Goal: Transaction & Acquisition: Book appointment/travel/reservation

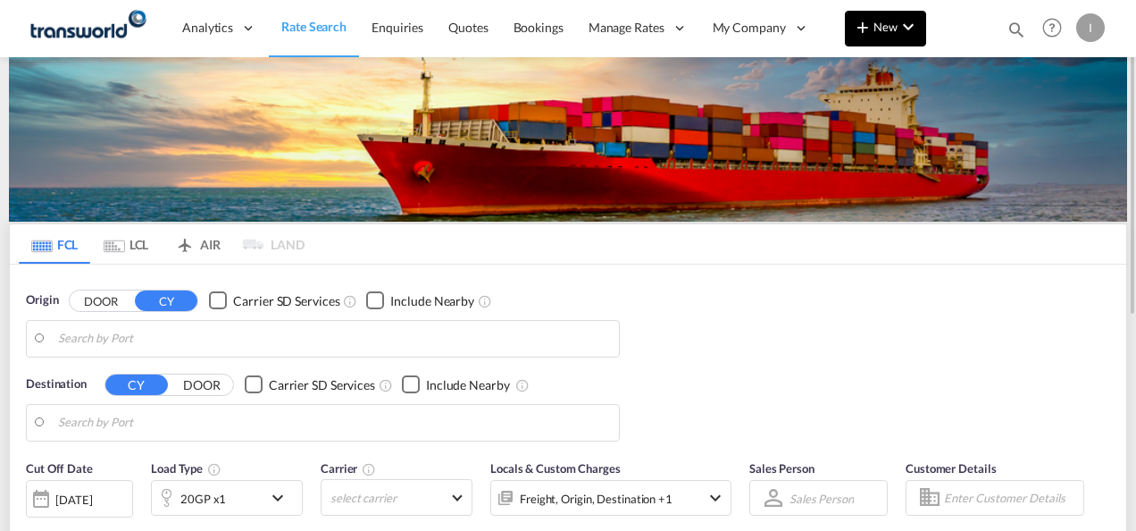
click at [870, 39] on button "New" at bounding box center [885, 29] width 81 height 36
type input "Mundra, INMUN"
type input "[GEOGRAPHIC_DATA], [GEOGRAPHIC_DATA]"
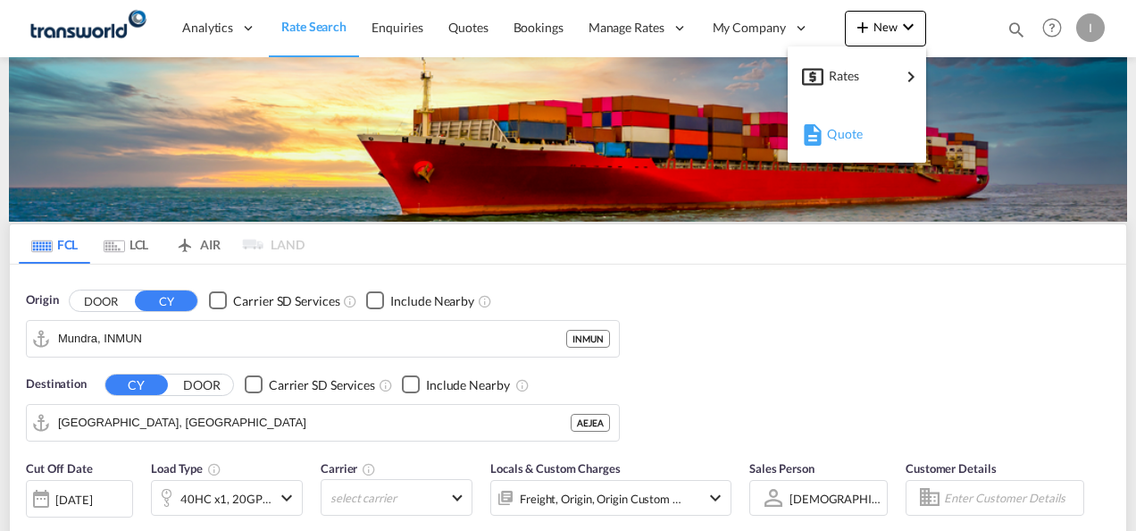
click at [844, 131] on span "Quote" at bounding box center [837, 134] width 20 height 36
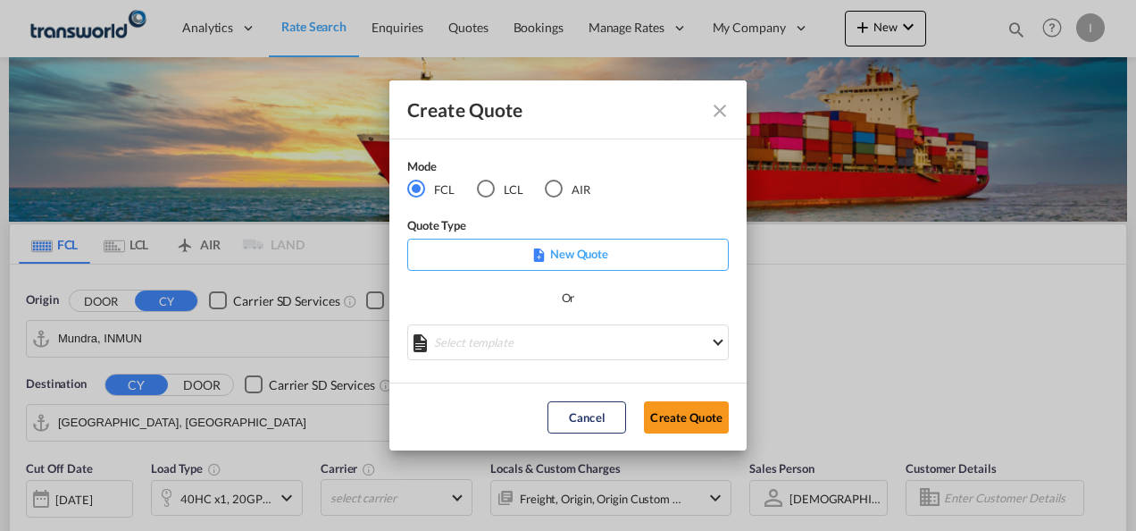
click at [588, 188] on md-radio-button "AIR" at bounding box center [568, 190] width 46 height 20
click at [701, 414] on button "Create Quote" at bounding box center [686, 417] width 85 height 32
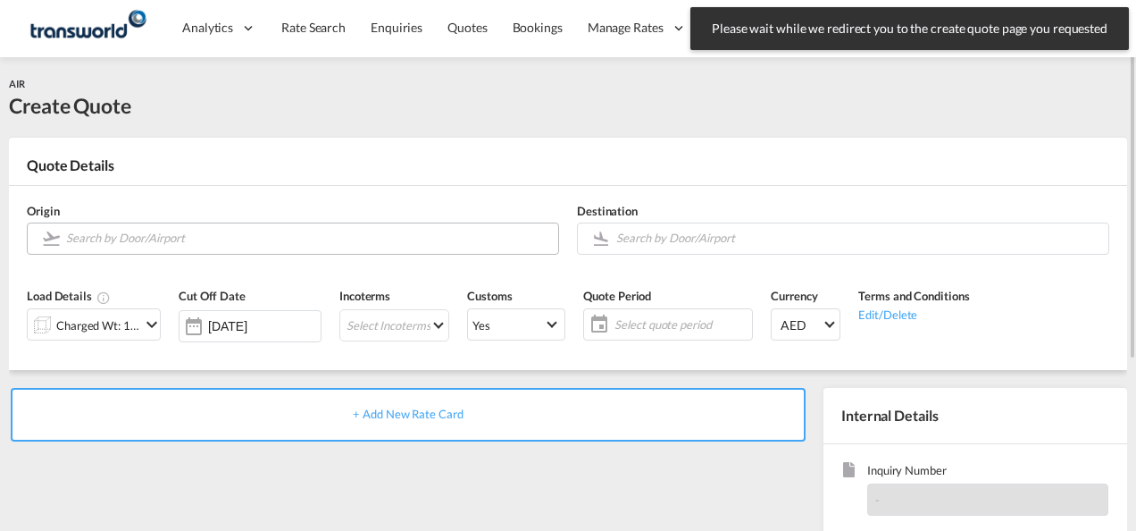
click at [218, 247] on input "Search by Door/Airport" at bounding box center [307, 237] width 483 height 31
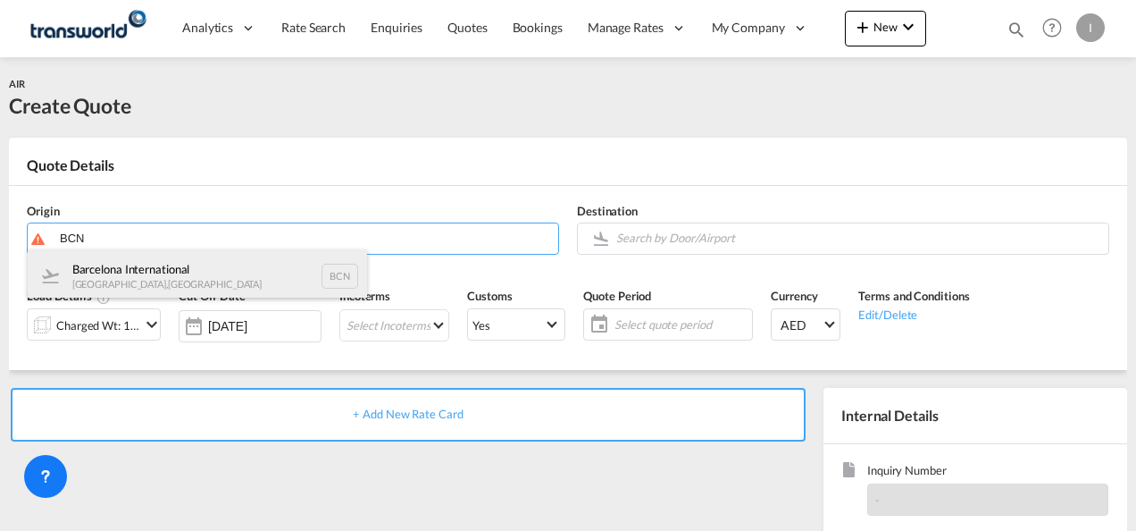
click at [188, 274] on div "Barcelona International [GEOGRAPHIC_DATA] , [GEOGRAPHIC_DATA] BCN" at bounding box center [197, 276] width 339 height 54
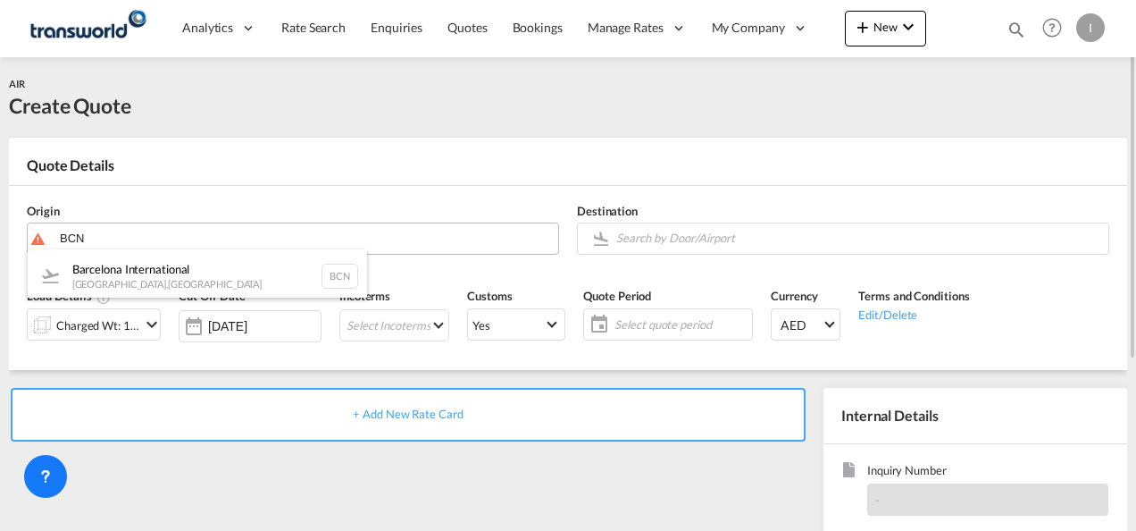
type input "Barcelona International, [GEOGRAPHIC_DATA], BCN"
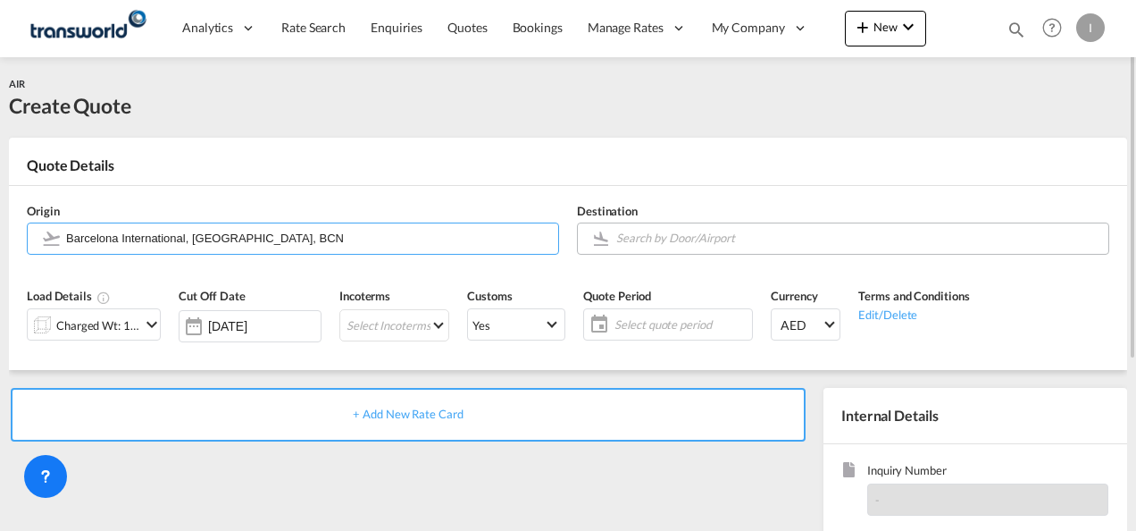
click at [648, 244] on input "Search by Door/Airport" at bounding box center [857, 237] width 483 height 31
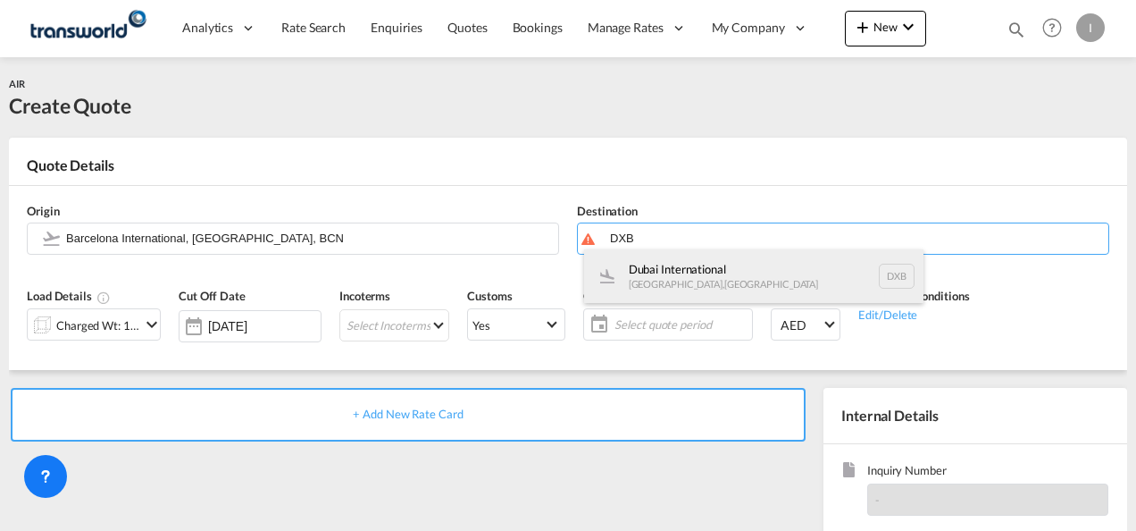
click at [656, 276] on div "Dubai International [GEOGRAPHIC_DATA] , [GEOGRAPHIC_DATA] DXB" at bounding box center [753, 276] width 339 height 54
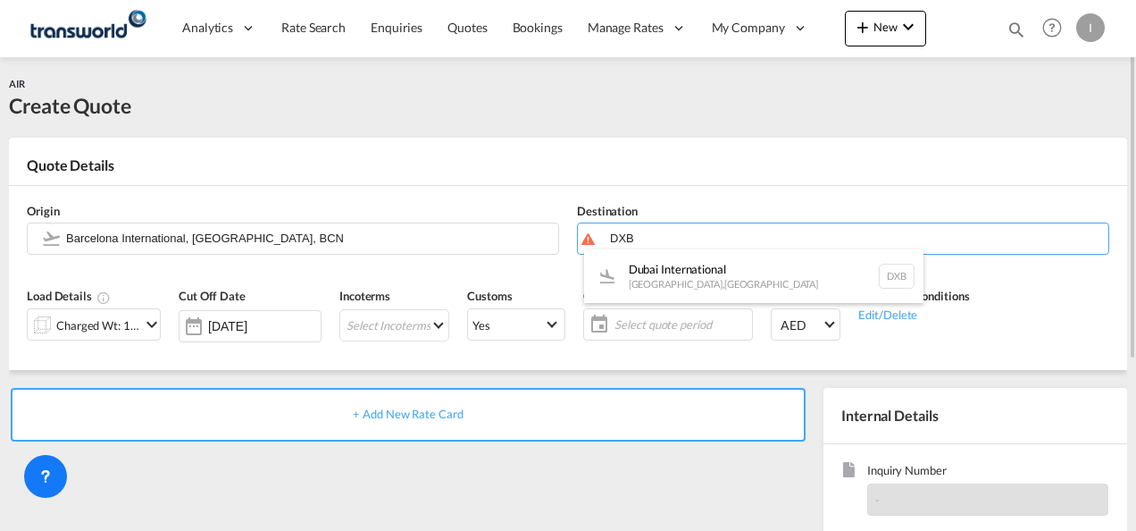
type input "Dubai International, [GEOGRAPHIC_DATA], DXB"
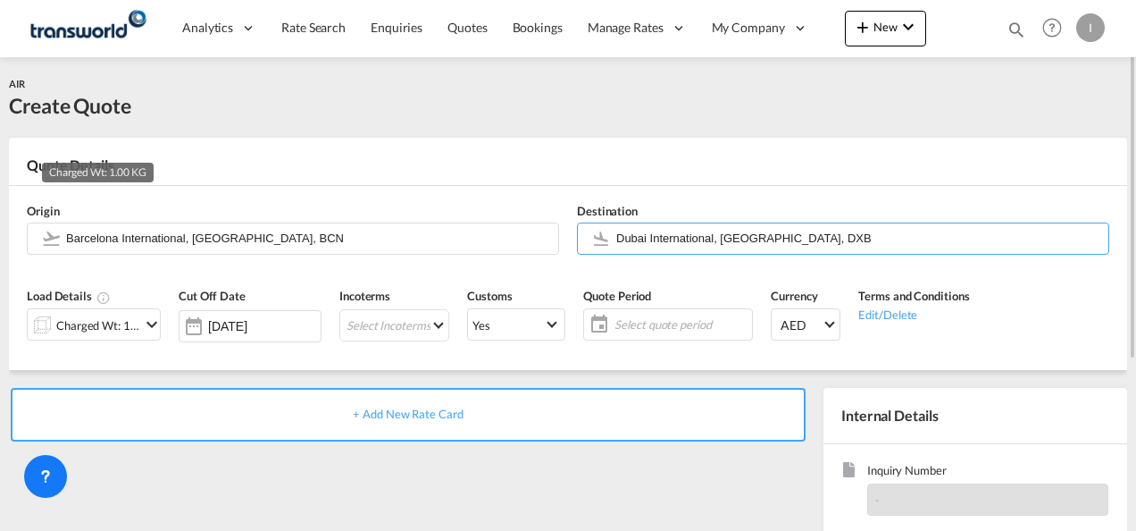
click at [127, 318] on div "Charged Wt: 1.00 KG" at bounding box center [98, 325] width 84 height 25
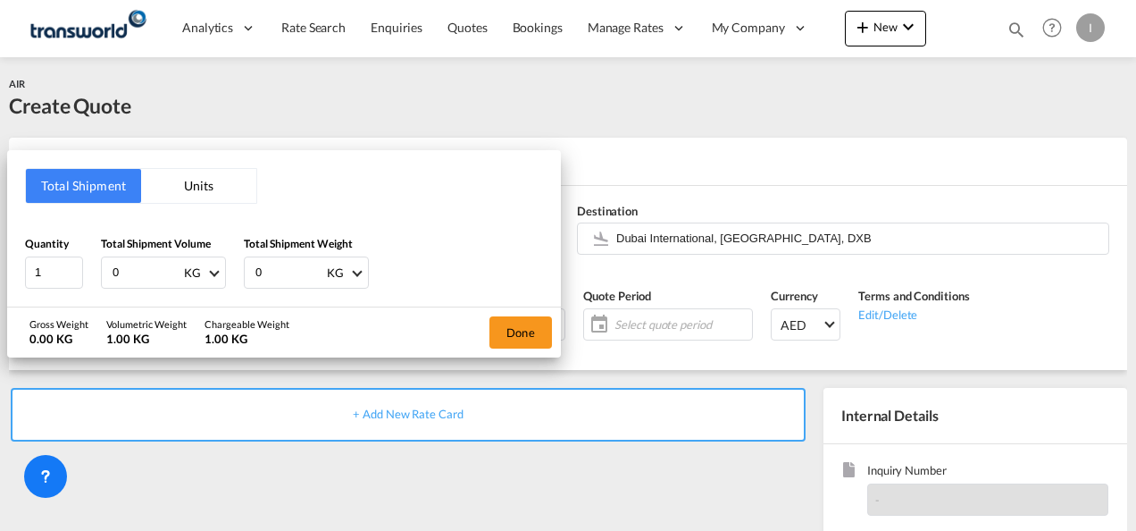
drag, startPoint x: 135, startPoint y: 275, endPoint x: 111, endPoint y: 278, distance: 24.3
click at [111, 278] on input "0" at bounding box center [146, 272] width 71 height 30
type input "9"
drag, startPoint x: 268, startPoint y: 272, endPoint x: 248, endPoint y: 272, distance: 19.6
click at [248, 272] on div "0 KG KG LB" at bounding box center [306, 272] width 125 height 32
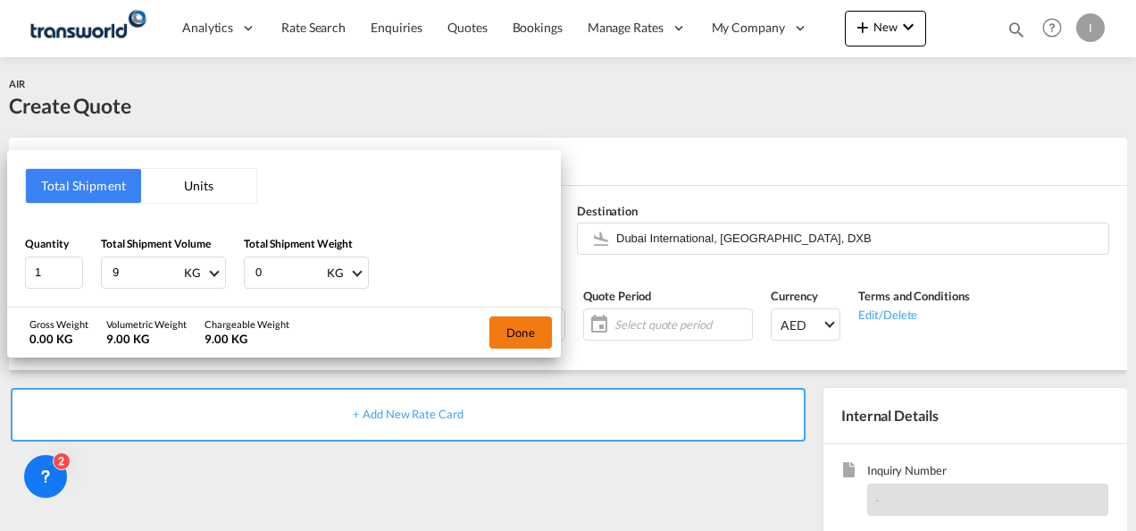
type input "9"
click at [511, 332] on button "Done" at bounding box center [520, 332] width 63 height 32
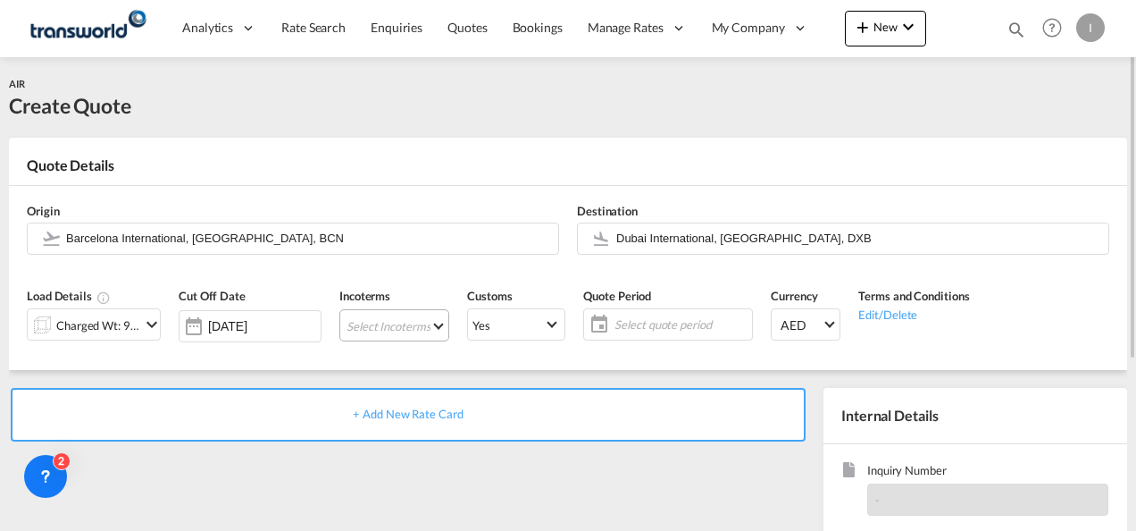
click at [364, 330] on md-select "Select Incoterms CPT - export Carrier Paid to DPU - export Delivery at Place Un…" at bounding box center [394, 325] width 110 height 32
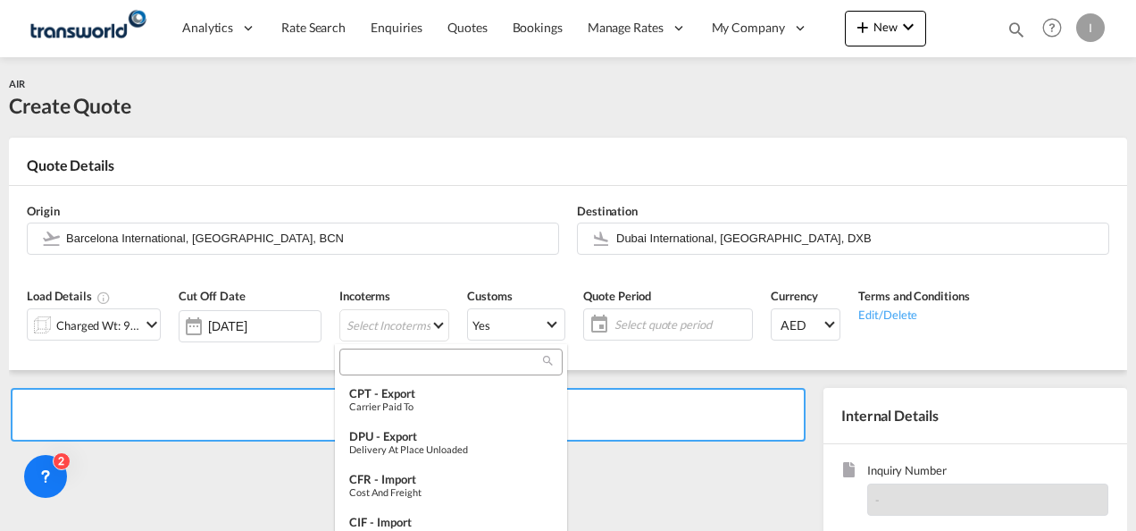
click at [377, 357] on input "search" at bounding box center [444, 362] width 198 height 16
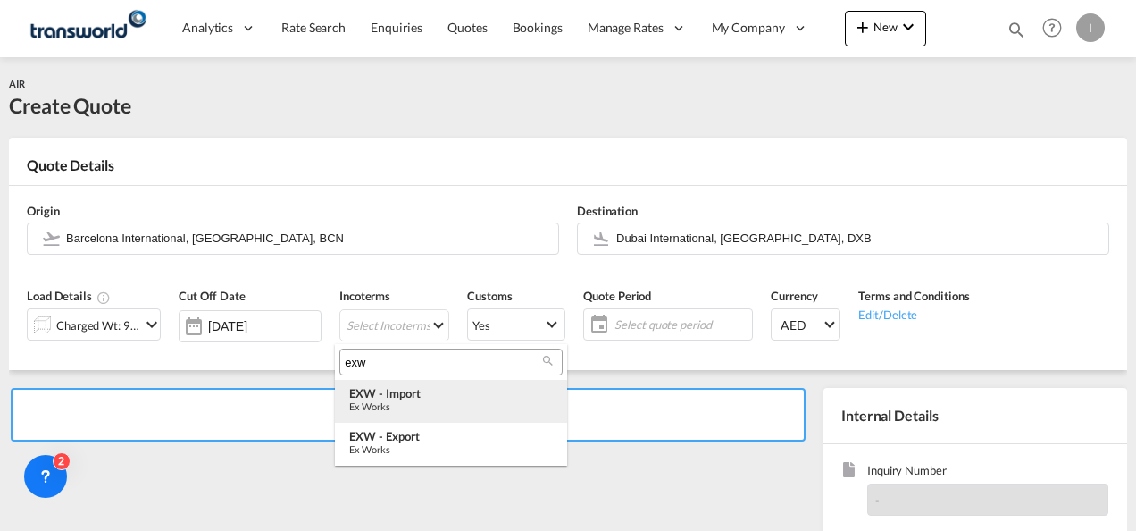
type input "exw"
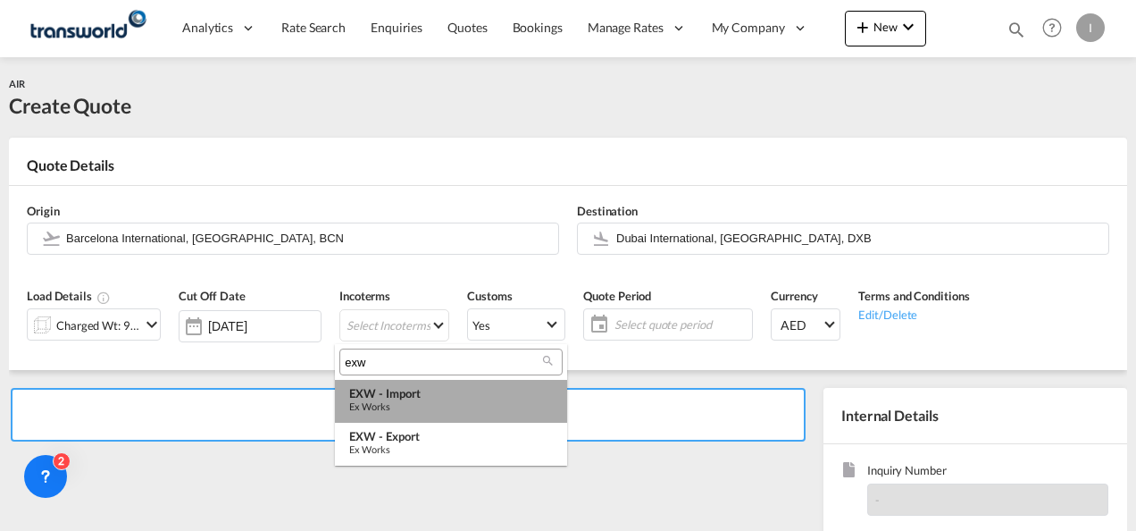
click at [436, 406] on div "Ex Works" at bounding box center [451, 406] width 204 height 12
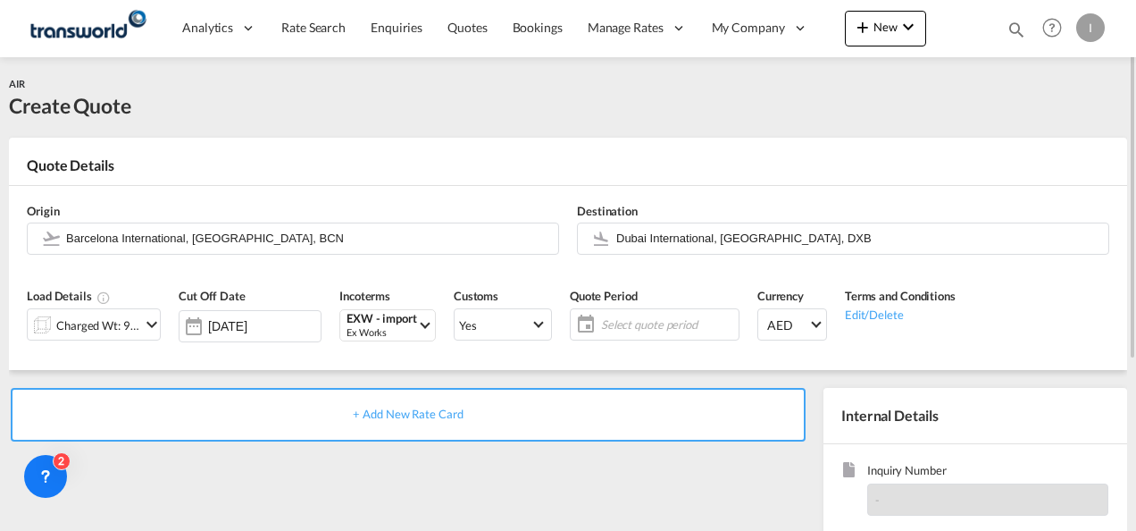
click at [626, 326] on span "Select quote period" at bounding box center [667, 324] width 133 height 16
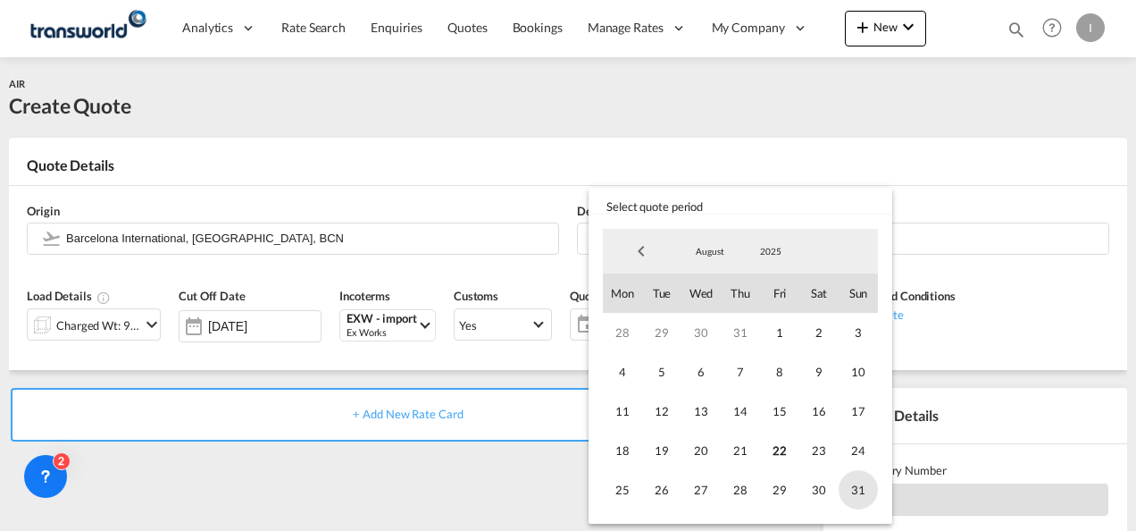
click at [854, 489] on span "31" at bounding box center [858, 489] width 39 height 39
click at [462, 482] on md-backdrop at bounding box center [568, 265] width 1136 height 531
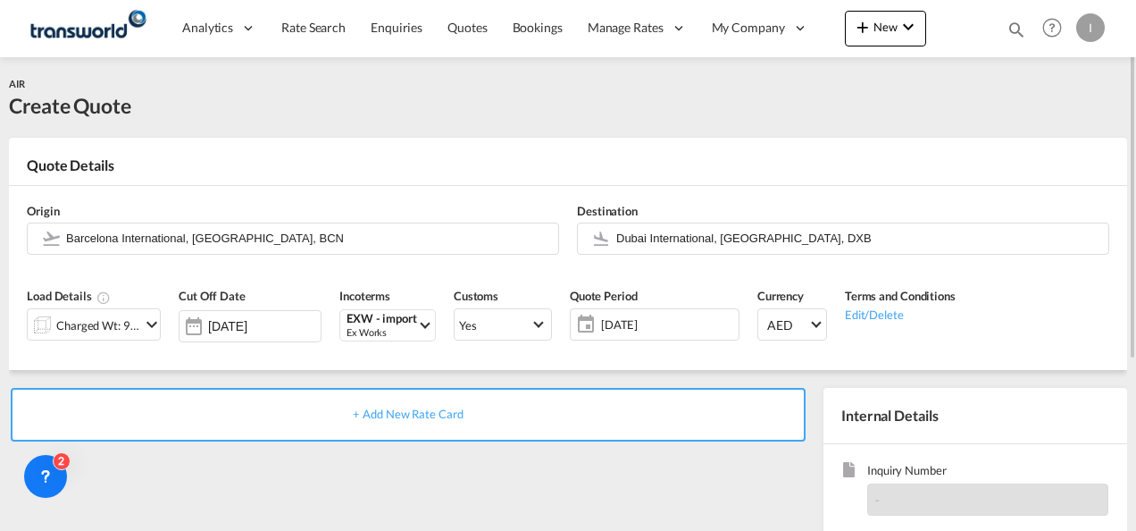
scroll to position [89, 0]
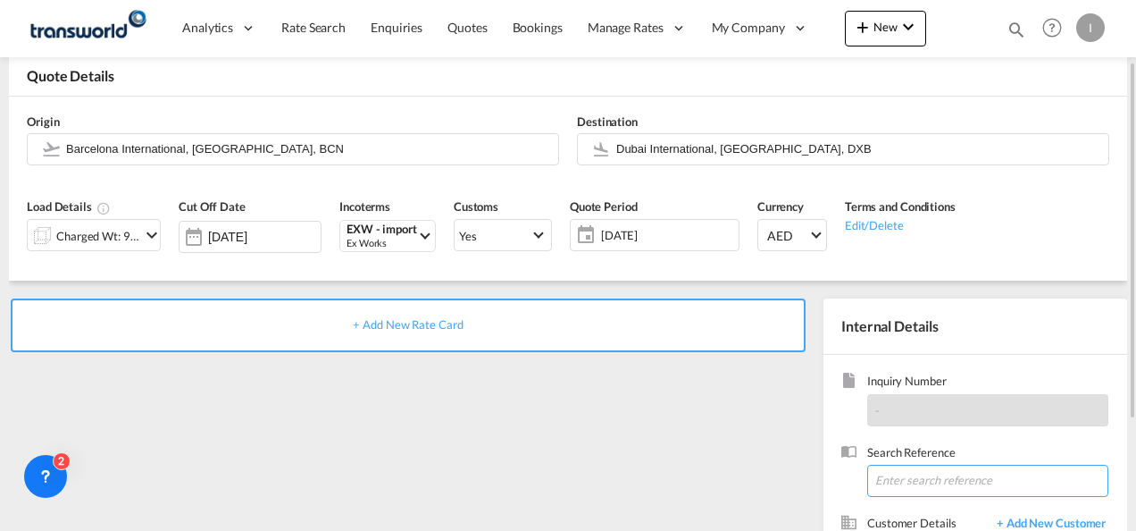
click at [903, 470] on input at bounding box center [987, 480] width 241 height 32
paste input "TWI 21560"
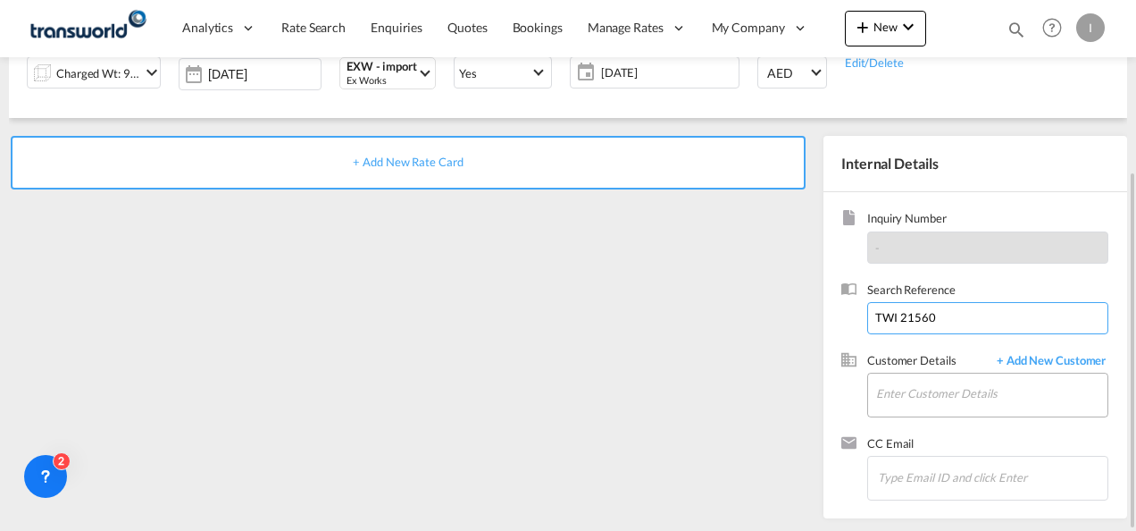
type input "TWI 21560"
click at [908, 388] on input "Enter Customer Details" at bounding box center [991, 393] width 231 height 40
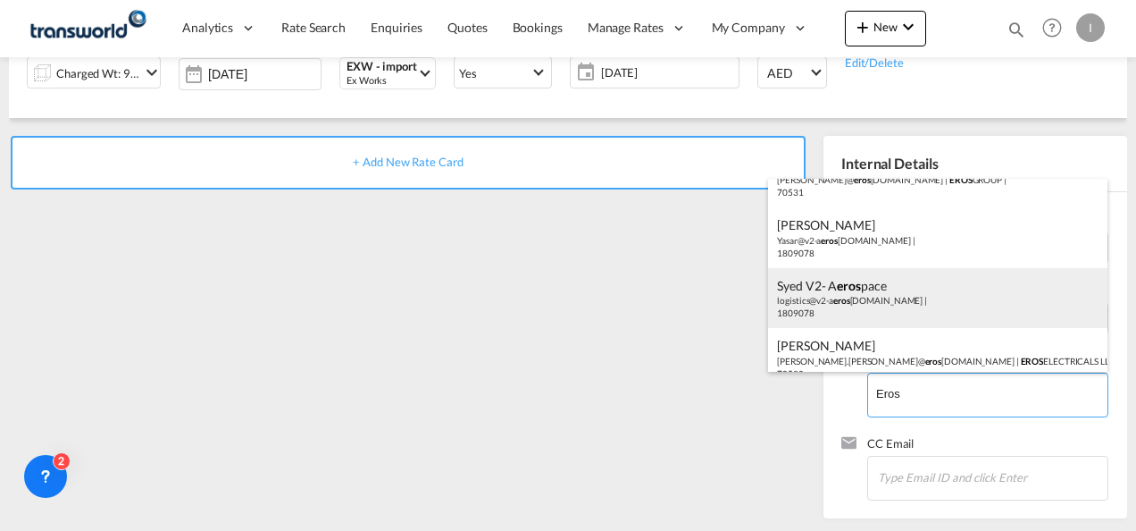
scroll to position [48, 0]
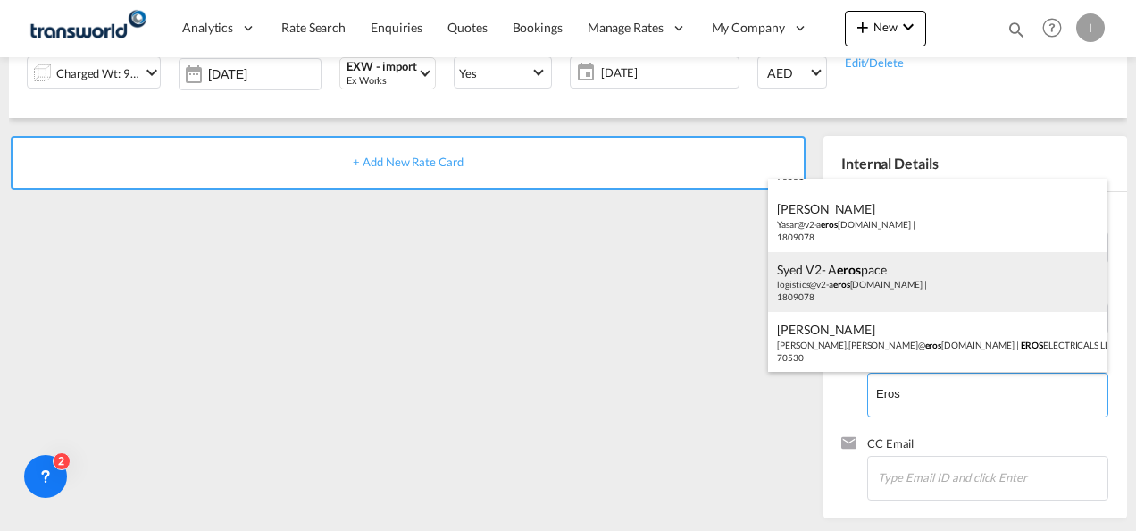
click at [879, 337] on div "[PERSON_NAME] [PERSON_NAME].[PERSON_NAME]@ eros [DOMAIN_NAME] | EROS ELECTRICAL…" at bounding box center [937, 342] width 339 height 61
type input "EROS ELECTRICALS LLC, [PERSON_NAME], [PERSON_NAME][EMAIL_ADDRESS][PERSON_NAME][…"
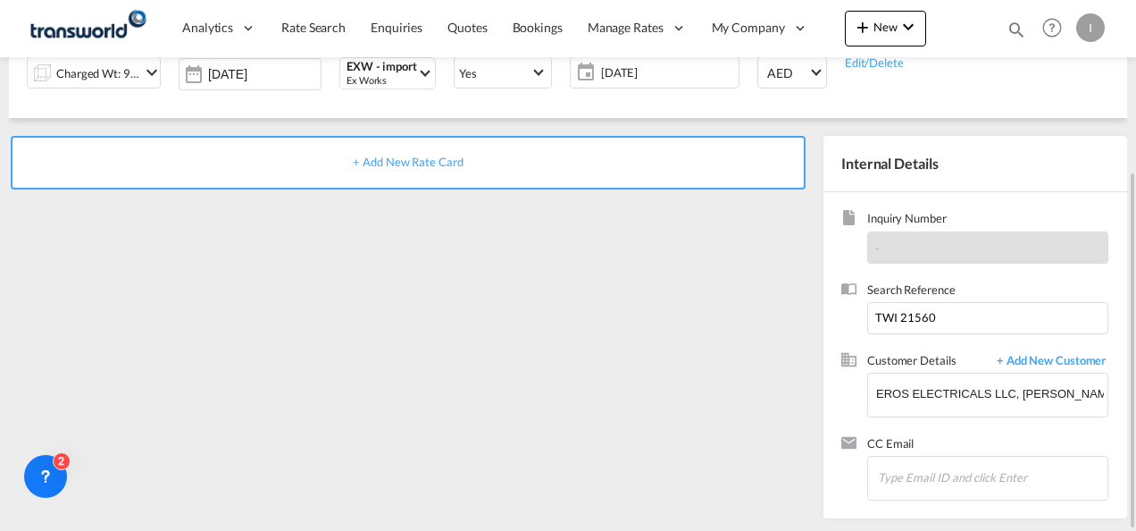
click at [367, 156] on span "+ Add New Rate Card" at bounding box center [408, 162] width 110 height 14
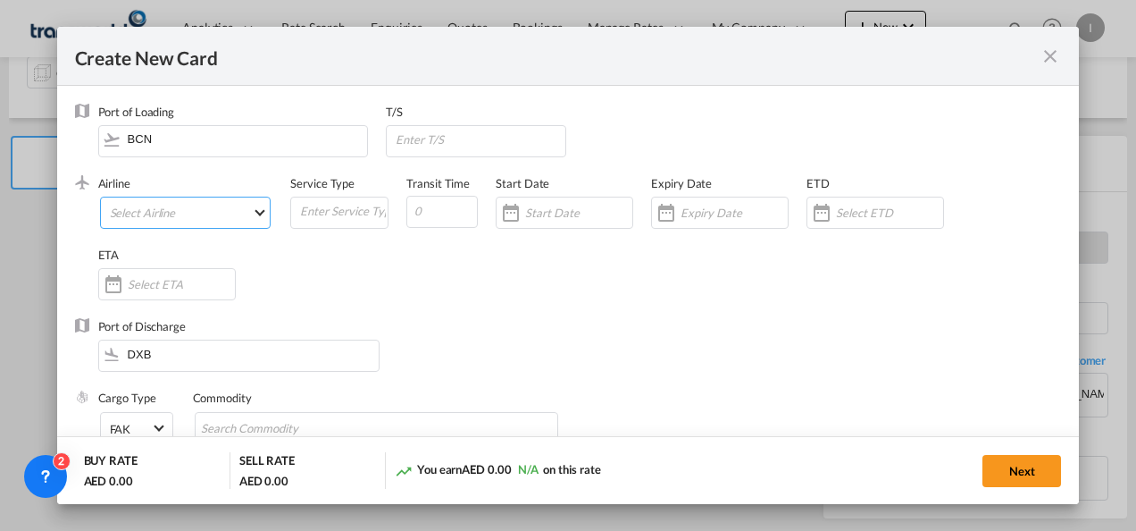
click at [193, 218] on md-select "Select Airline AIR EXPRESS S.A. (1166- / -) CMA CGM Air Cargo (1140-2C / -) DDW…" at bounding box center [185, 212] width 171 height 32
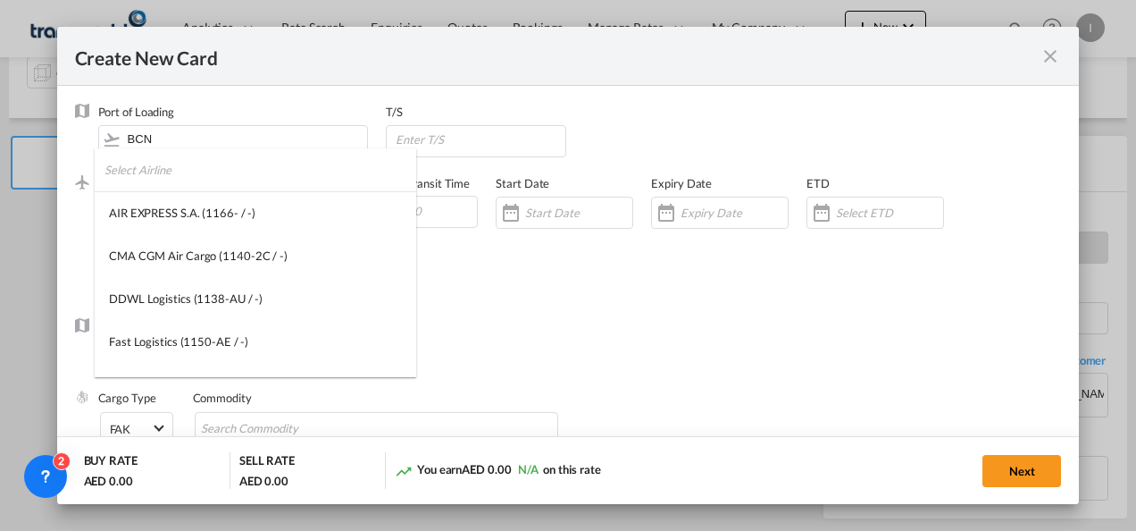
click at [168, 171] on input "search" at bounding box center [261, 169] width 312 height 43
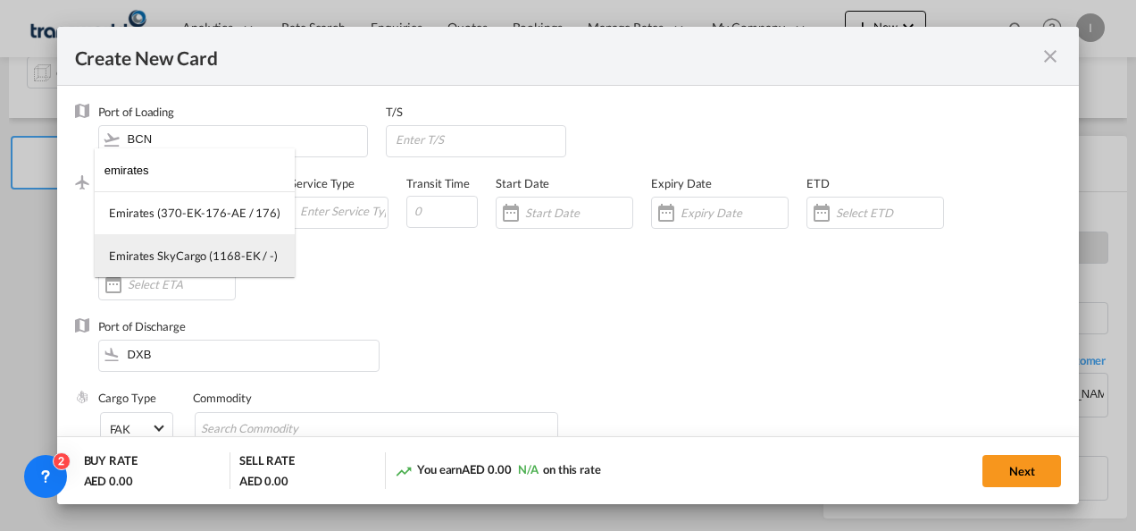
type input "emirates"
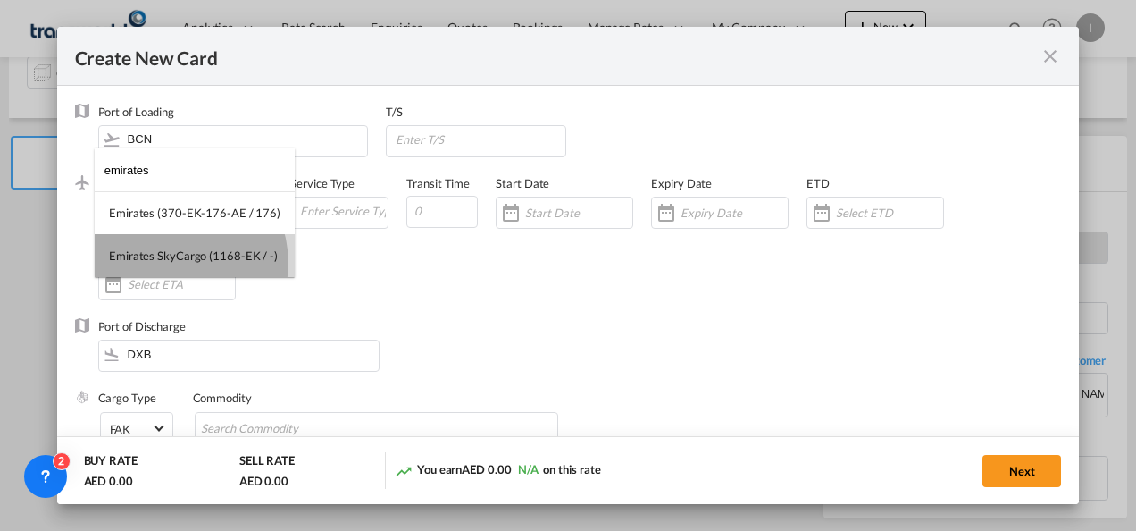
click at [175, 263] on div "Emirates SkyCargo (1168-EK / -)" at bounding box center [193, 255] width 169 height 16
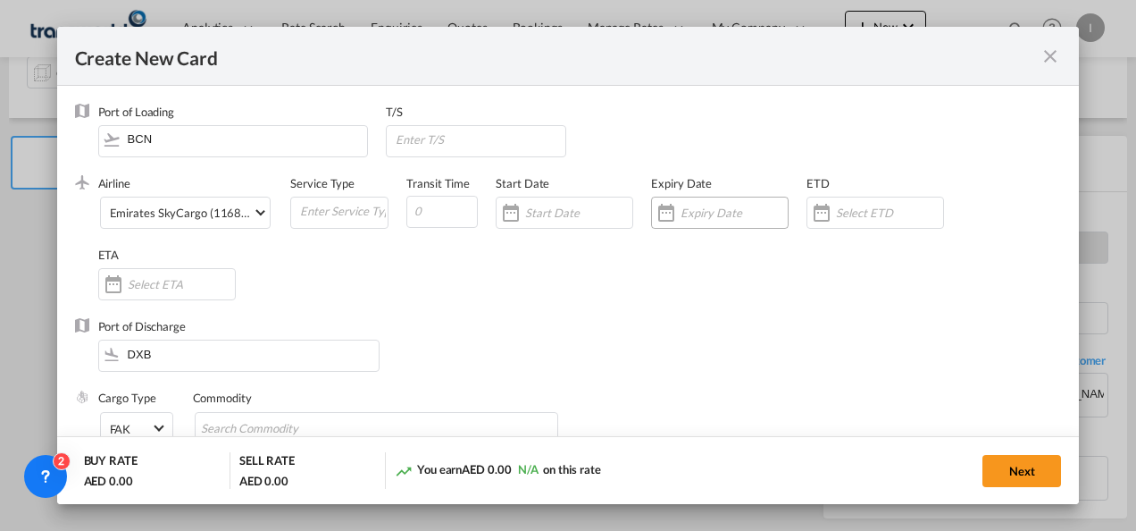
click at [707, 204] on div "Create New CardPort ..." at bounding box center [720, 212] width 138 height 32
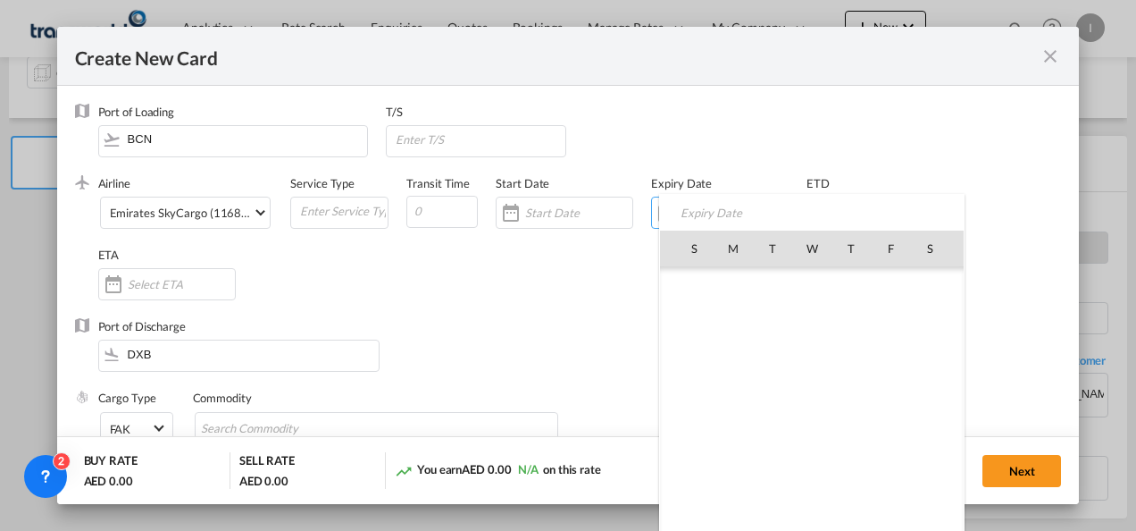
scroll to position [413500, 0]
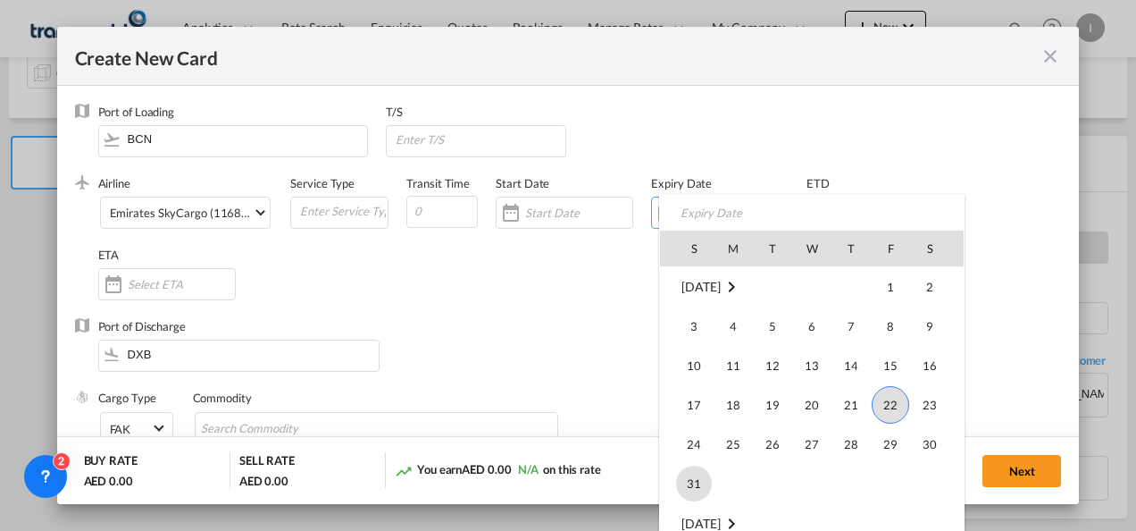
click at [696, 474] on span "31" at bounding box center [694, 483] width 36 height 36
type input "[DATE]"
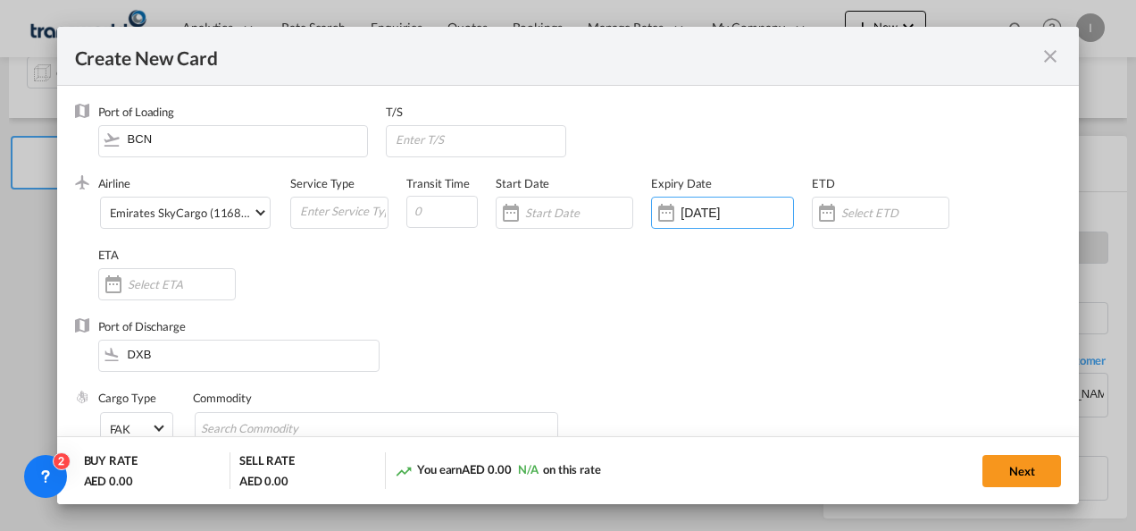
click at [595, 347] on div "Port of Discharge DXB" at bounding box center [568, 353] width 987 height 71
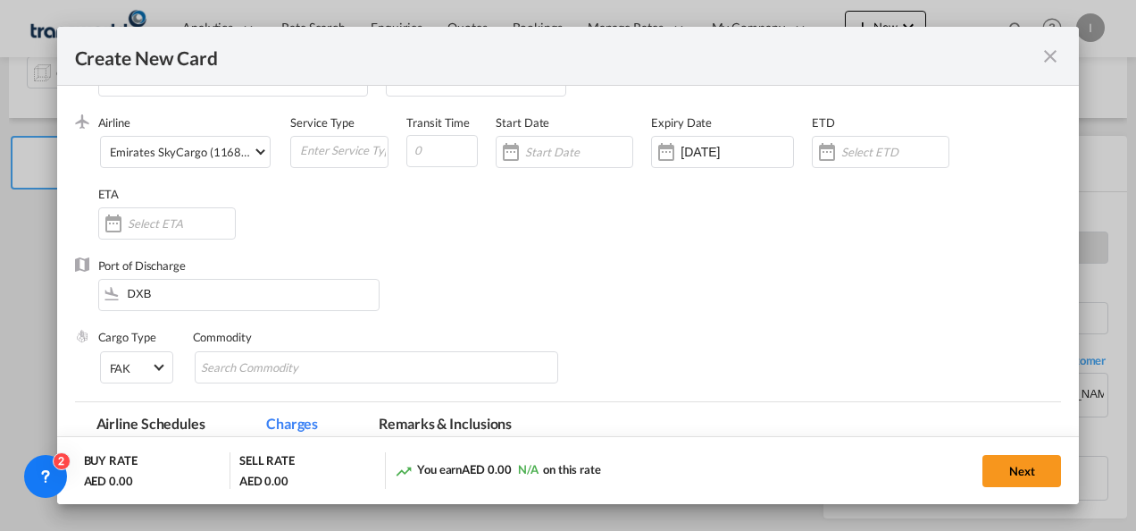
scroll to position [89, 0]
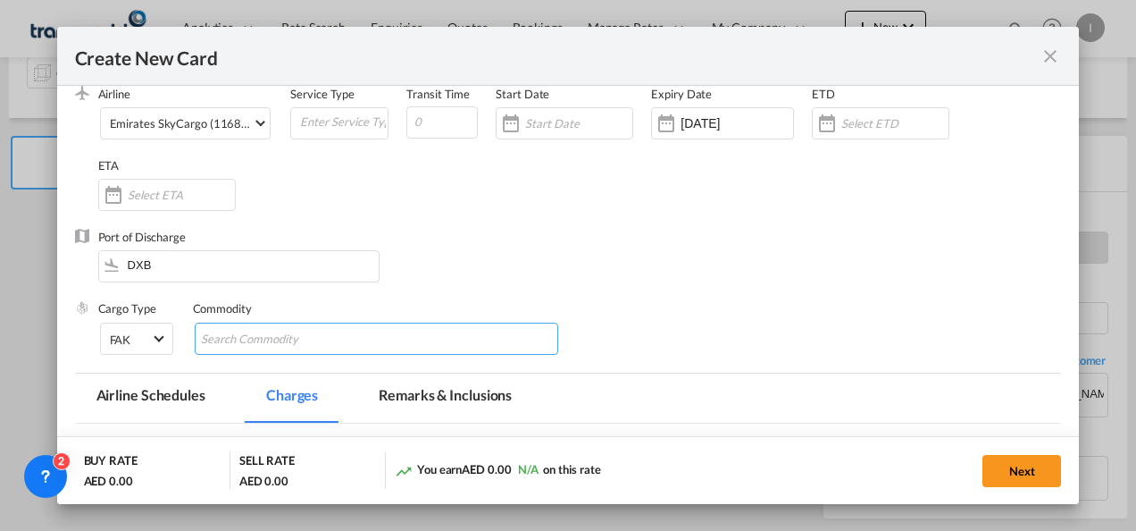
click at [216, 343] on input "Chips input." at bounding box center [282, 339] width 163 height 29
type input "General Cargo"
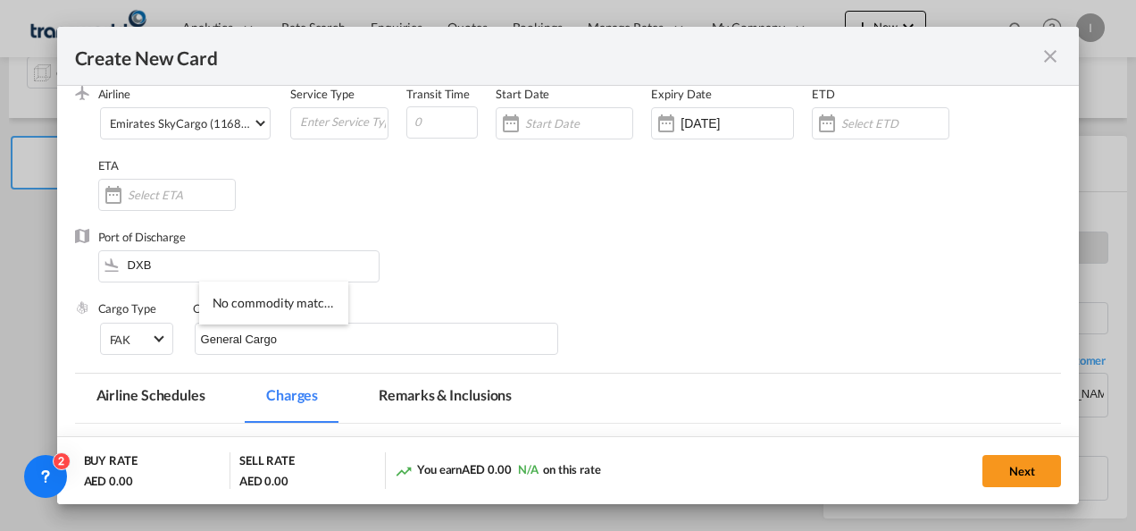
click at [607, 268] on div "Port of Discharge DXB" at bounding box center [568, 264] width 987 height 71
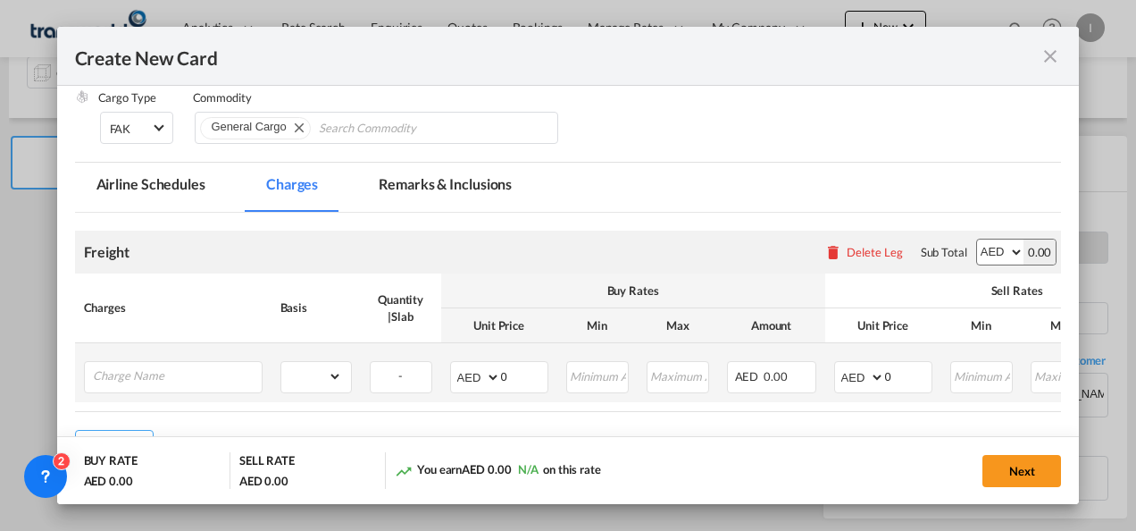
scroll to position [357, 0]
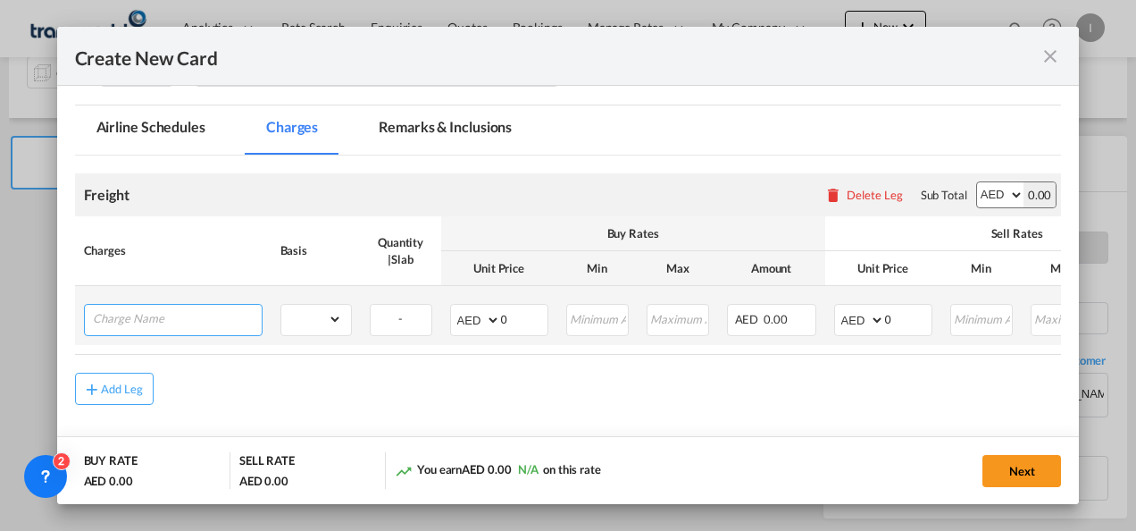
click at [177, 311] on input "Charge Name" at bounding box center [177, 318] width 169 height 27
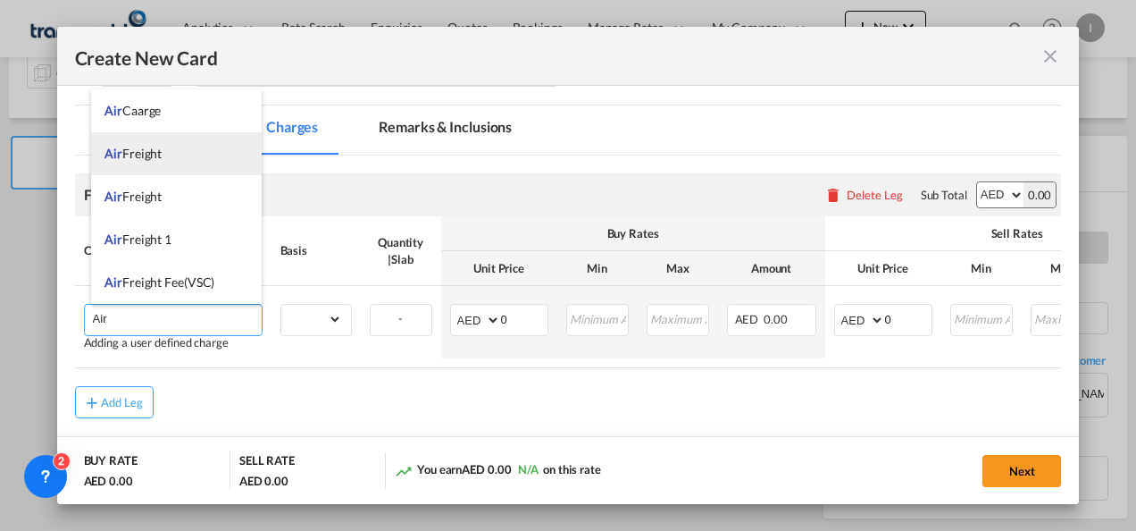
click at [147, 154] on span "Air Freight" at bounding box center [133, 153] width 57 height 15
type input "Air Freight"
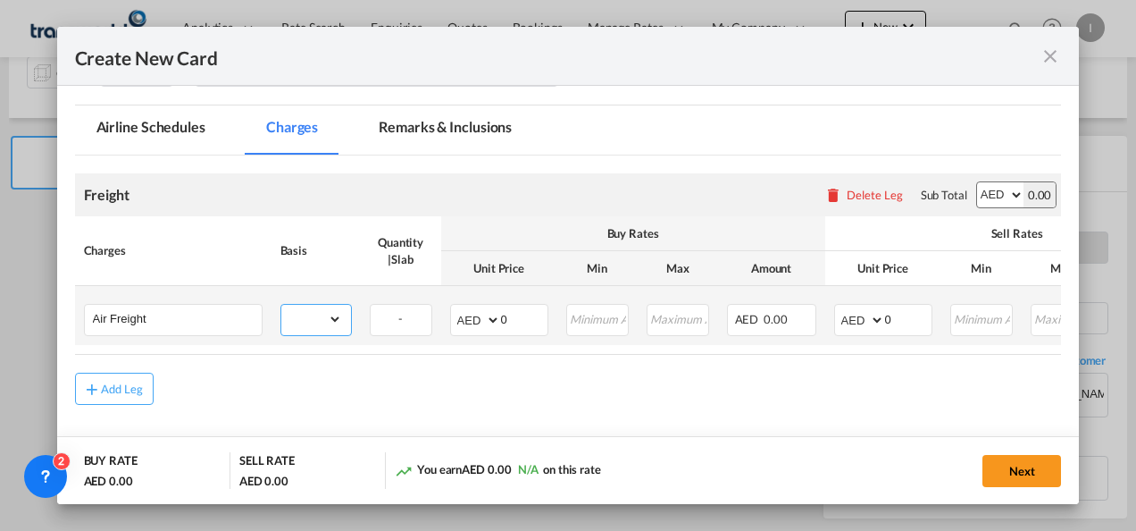
click at [314, 319] on select "gross_weight volumetric_weight per_shipment per_bl per_km % on air freight per_…" at bounding box center [311, 319] width 61 height 29
select select "per_shipment"
click at [281, 305] on select "gross_weight volumetric_weight per_shipment per_bl per_km % on air freight per_…" at bounding box center [311, 319] width 61 height 29
drag, startPoint x: 509, startPoint y: 322, endPoint x: 472, endPoint y: 322, distance: 36.6
click at [472, 322] on md-input-container "AED AFN ALL AMD ANG AOA ARS AUD AWG AZN BAM BBD BDT BGN BHD BIF BMD BND [PERSON…" at bounding box center [499, 320] width 98 height 32
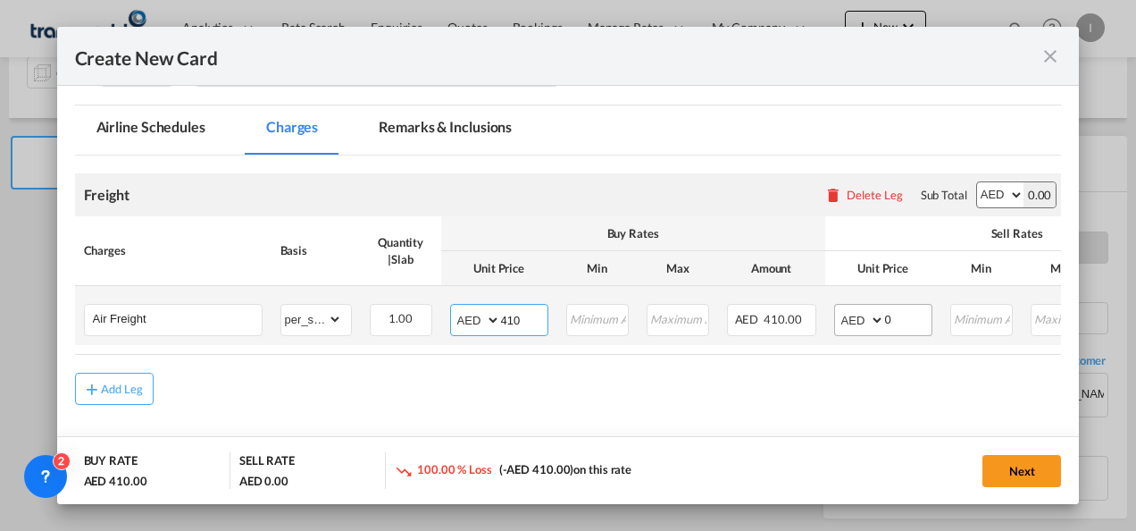
type input "410"
drag, startPoint x: 898, startPoint y: 318, endPoint x: 837, endPoint y: 318, distance: 60.7
click at [837, 318] on md-input-container "AED AFN ALL AMD ANG AOA ARS AUD AWG AZN BAM BBD BDT BGN BHD BIF BMD BND [PERSON…" at bounding box center [883, 320] width 98 height 32
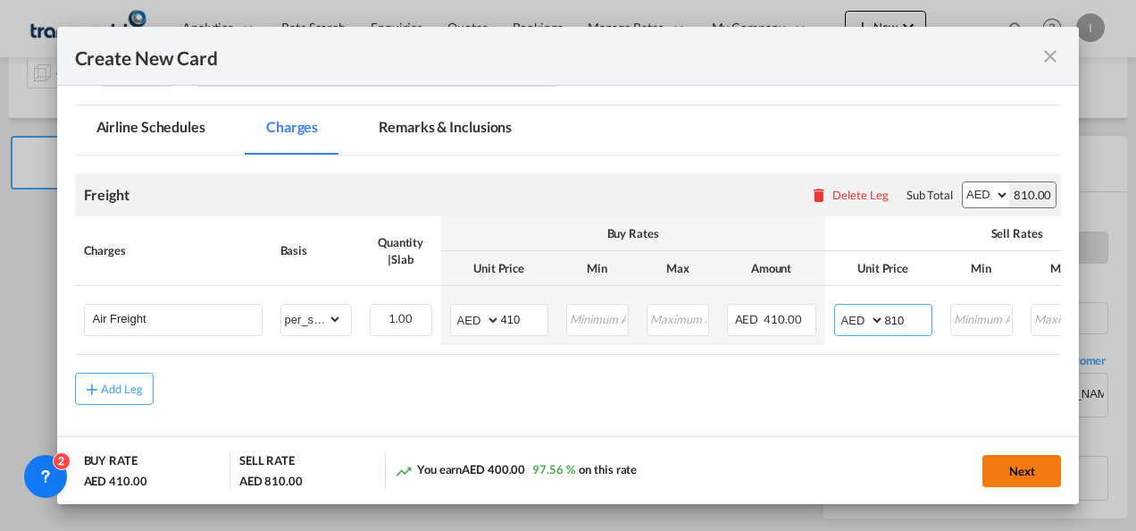
type input "810"
click at [1001, 475] on button "Next" at bounding box center [1021, 471] width 79 height 32
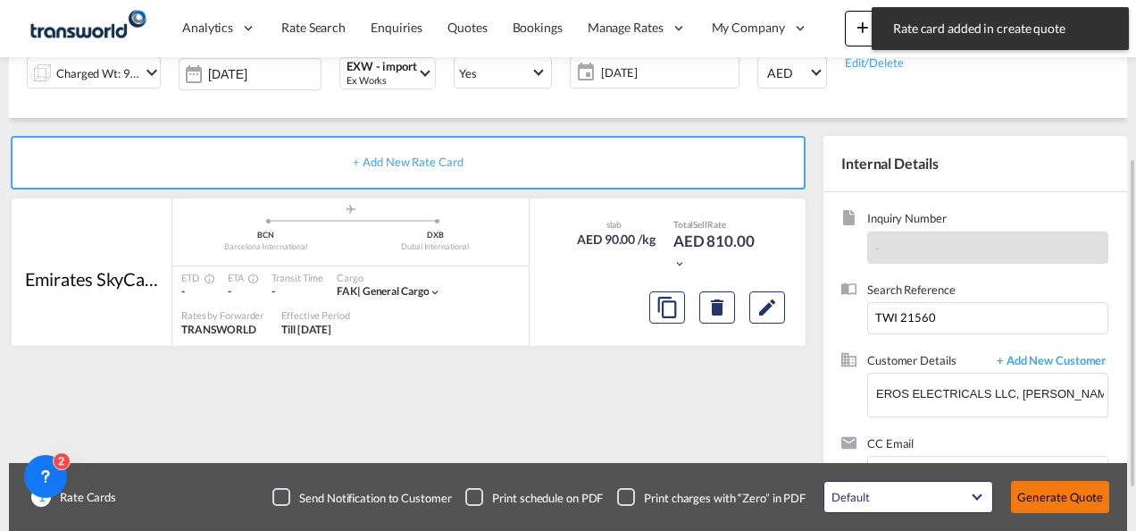
click at [1036, 511] on button "Generate Quote" at bounding box center [1060, 497] width 98 height 32
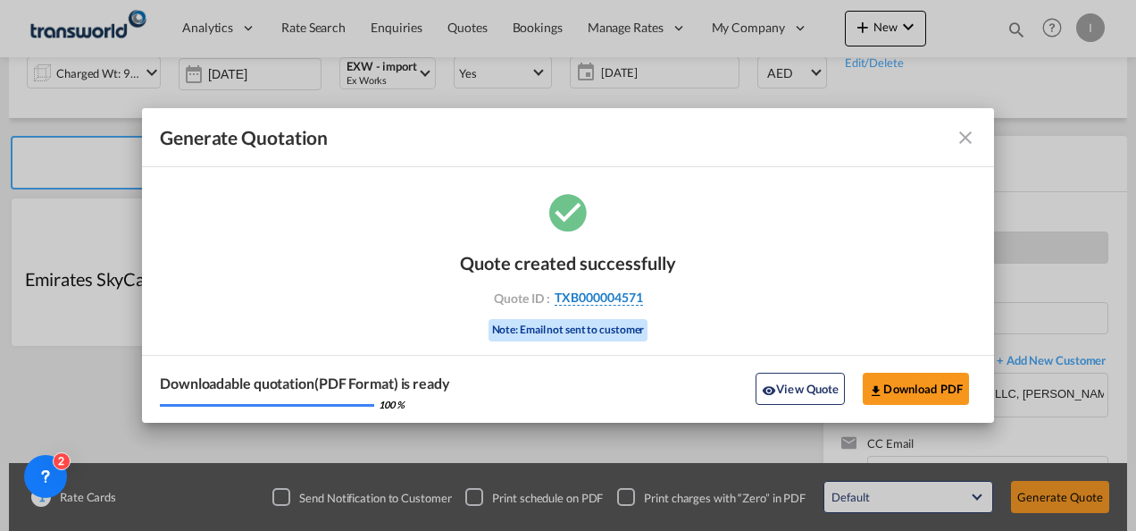
click at [581, 297] on span "TXB000004571" at bounding box center [599, 297] width 88 height 16
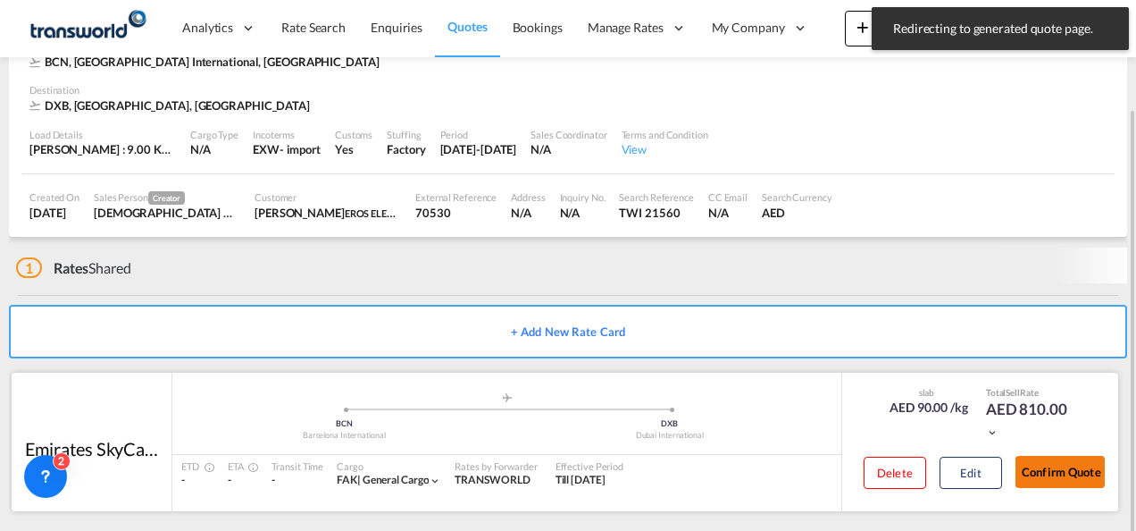
click at [1038, 464] on button "Confirm Quote" at bounding box center [1060, 472] width 89 height 32
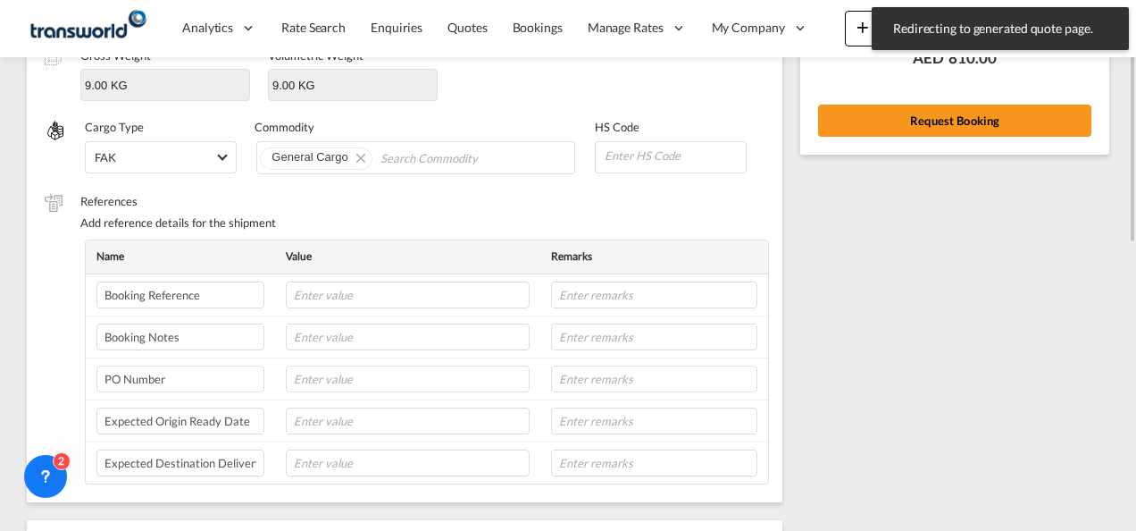
scroll to position [216, 0]
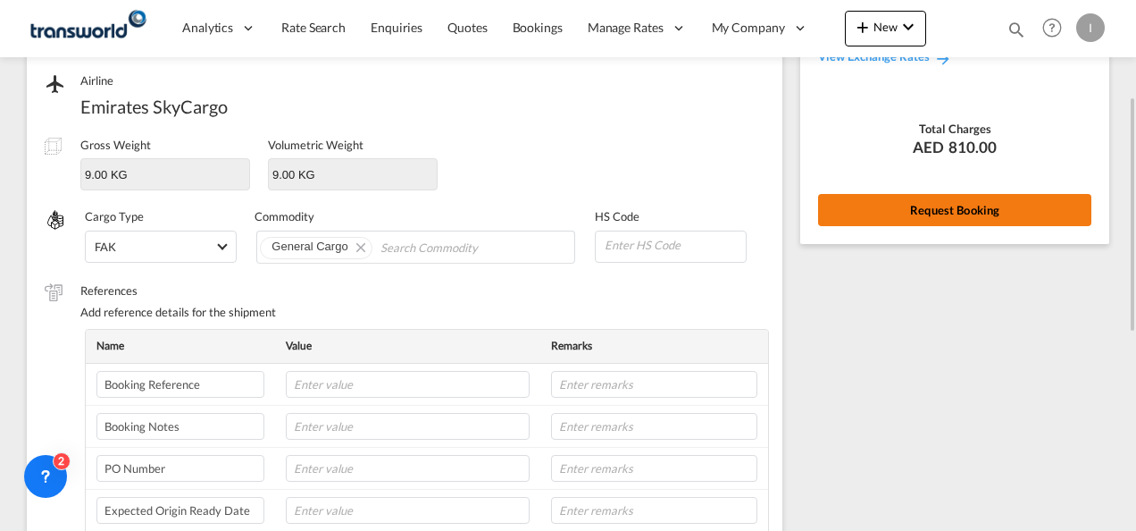
click at [858, 225] on button "Request Booking" at bounding box center [954, 210] width 273 height 32
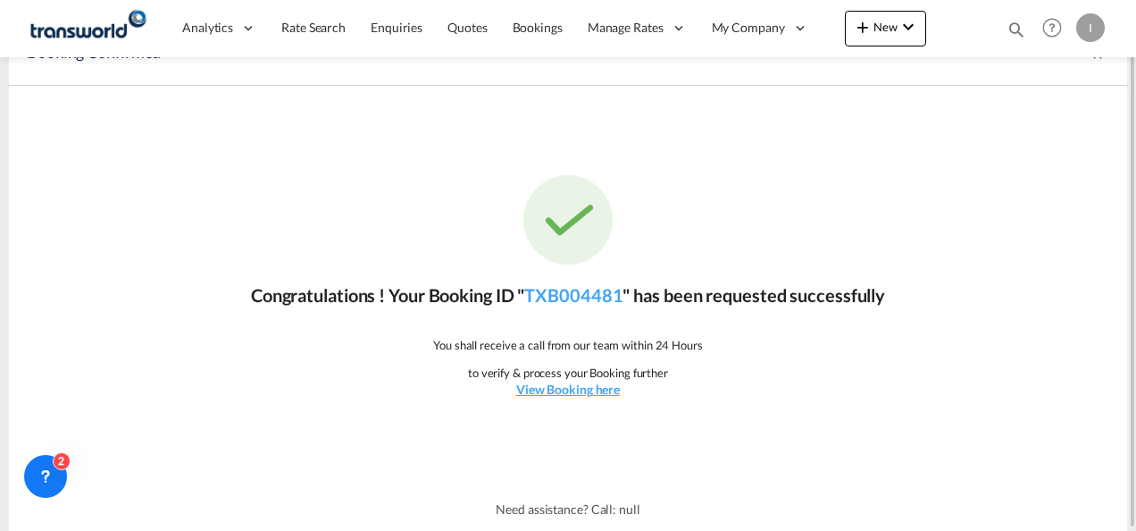
scroll to position [33, 0]
click at [572, 292] on link "TXB004481" at bounding box center [573, 295] width 98 height 21
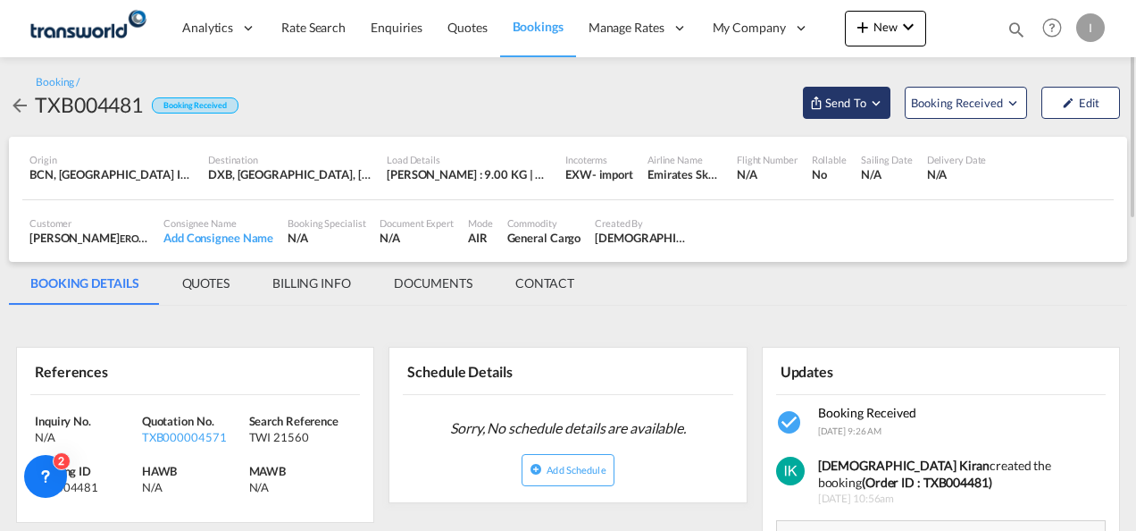
click at [859, 100] on span "Send To" at bounding box center [846, 103] width 45 height 18
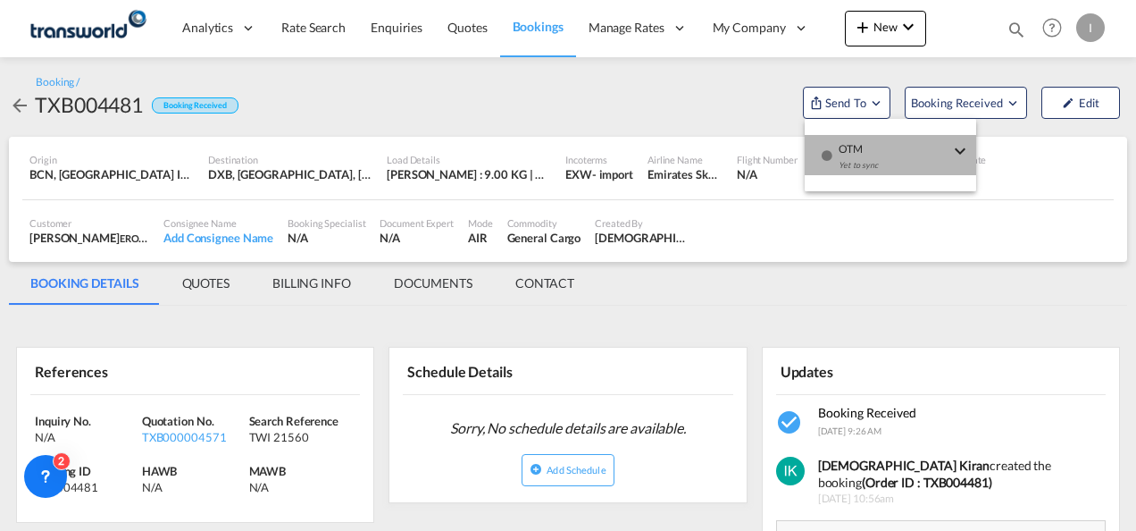
click at [863, 160] on div "Yet to sync" at bounding box center [894, 170] width 111 height 38
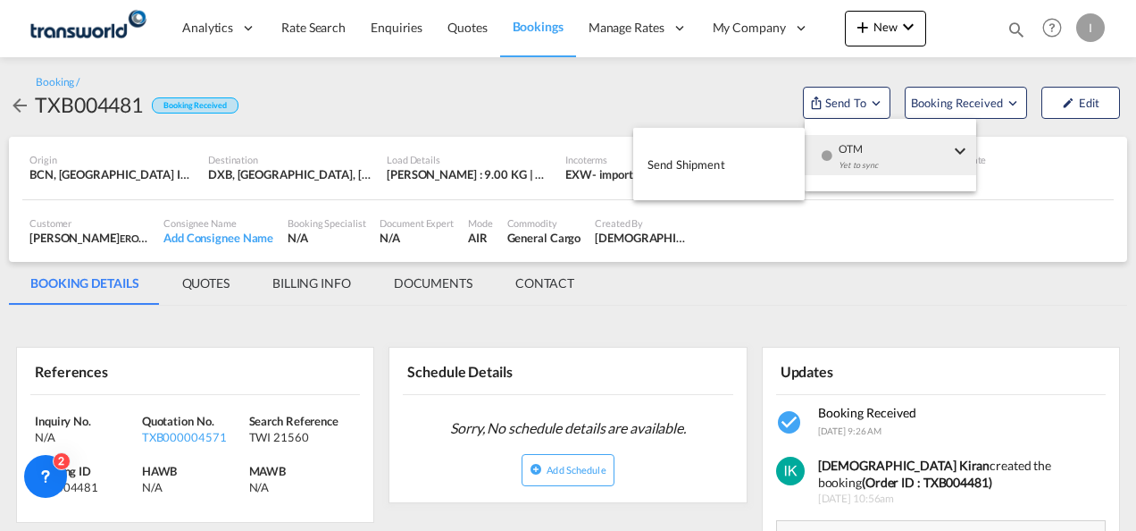
click at [693, 164] on body "Analytics Reports Dashboard Rate Search Enquiries Quotes Bookings" at bounding box center [568, 265] width 1136 height 531
click at [693, 164] on span "Send Shipment" at bounding box center [687, 164] width 78 height 29
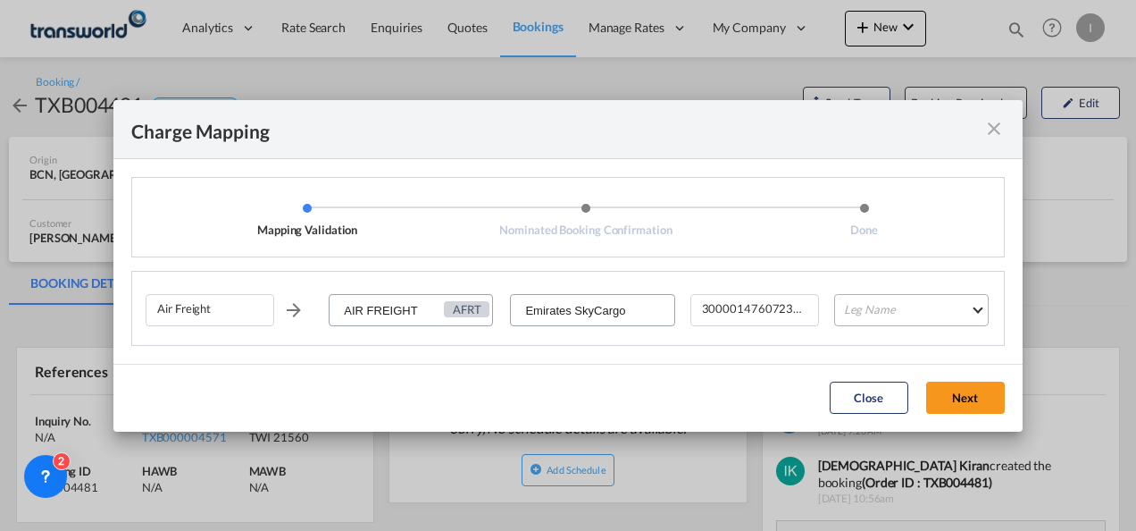
click at [875, 308] on md-select "Leg Name HANDLING ORIGIN HANDLING DESTINATION OTHERS TL PICK UP CUSTOMS ORIGIN …" at bounding box center [911, 310] width 155 height 32
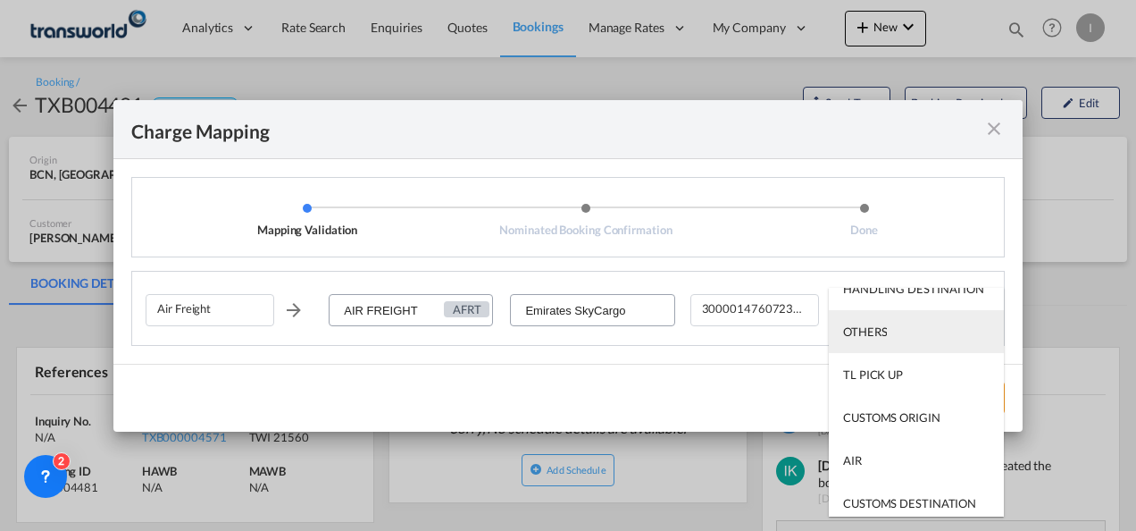
scroll to position [114, 0]
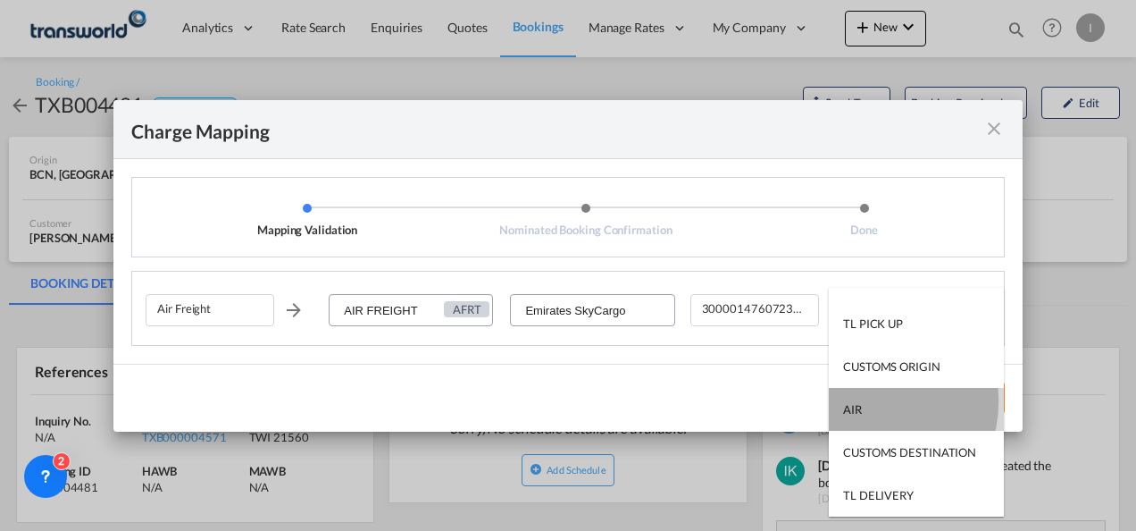
click at [867, 401] on md-option "AIR" at bounding box center [916, 409] width 175 height 43
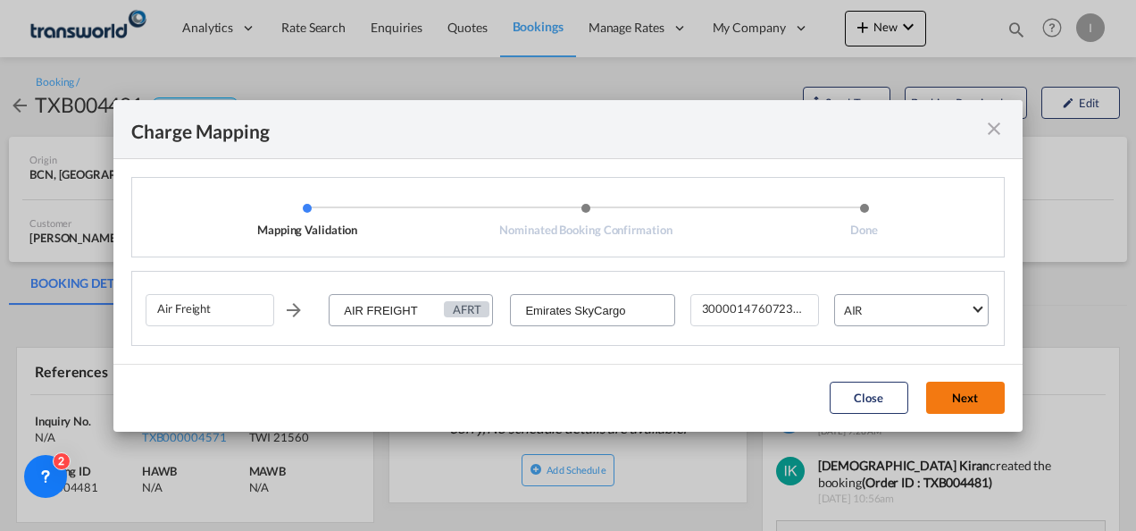
click at [941, 403] on button "Next" at bounding box center [965, 397] width 79 height 32
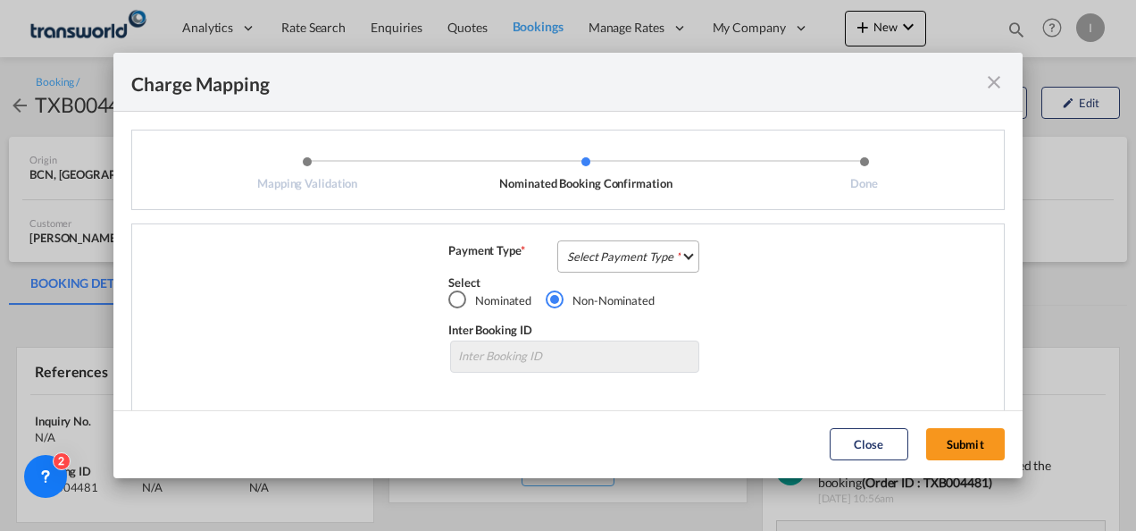
click at [608, 252] on md-select "Select Payment Type COLLECT PREPAID" at bounding box center [628, 256] width 142 height 32
click at [0, 0] on div "COLLECT" at bounding box center [0, 0] width 0 height 0
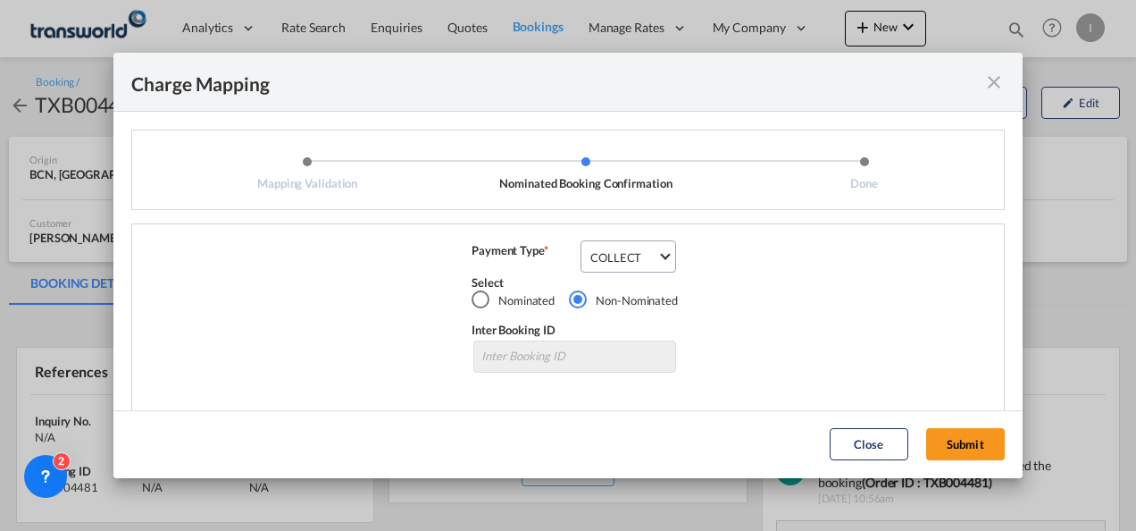
click at [956, 463] on md-dialog-actions "Close Submit" at bounding box center [567, 444] width 909 height 68
click at [952, 456] on button "Submit" at bounding box center [965, 444] width 79 height 32
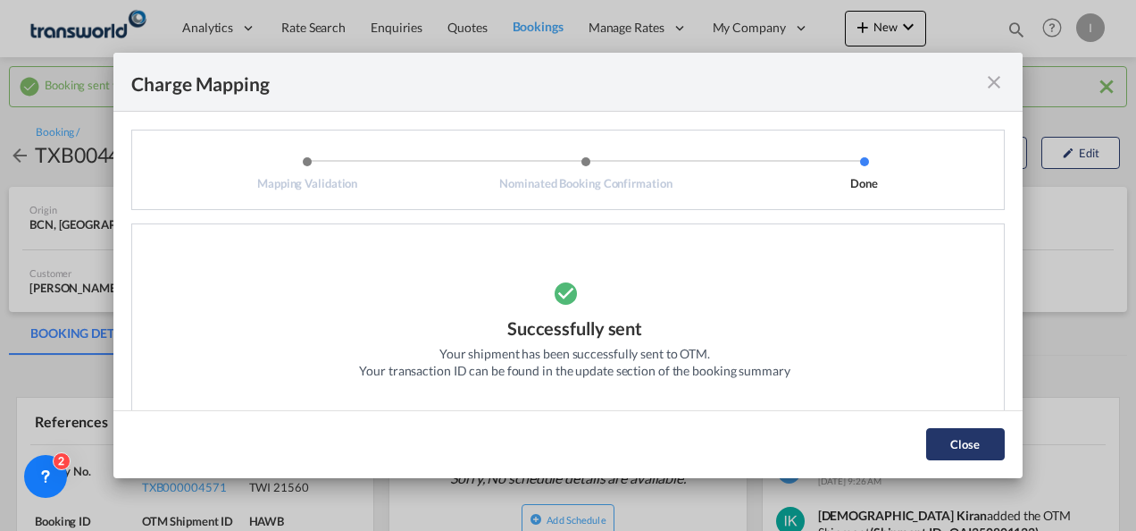
click at [961, 454] on button "Close" at bounding box center [965, 444] width 79 height 32
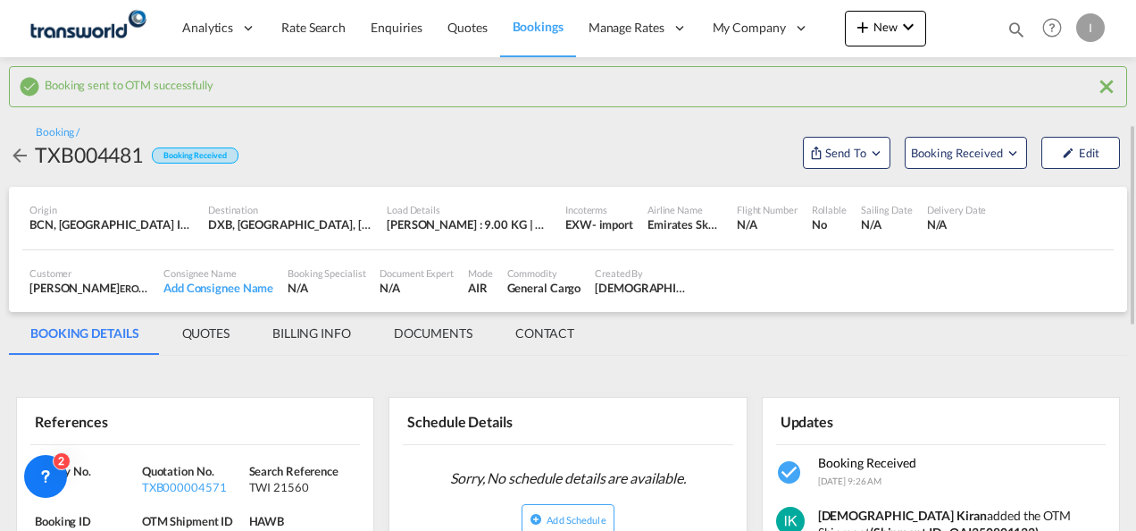
scroll to position [89, 0]
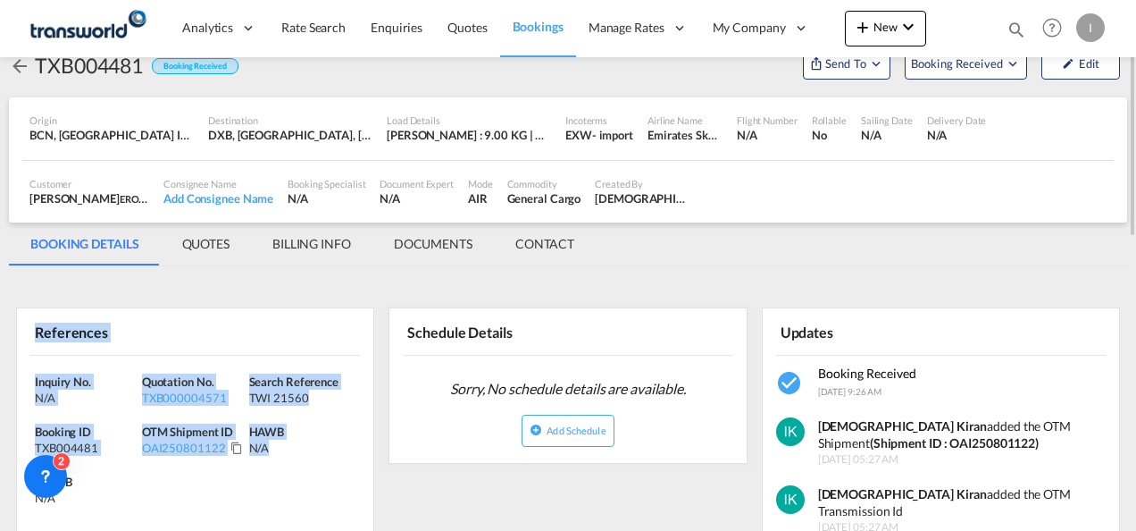
drag, startPoint x: 282, startPoint y: 443, endPoint x: 0, endPoint y: 352, distance: 296.6
drag, startPoint x: 0, startPoint y: 352, endPoint x: 71, endPoint y: 384, distance: 78.4
copy div "References Inquiry No. N/A Quotation No. TXB000004571 Search Reference TWI 2156…"
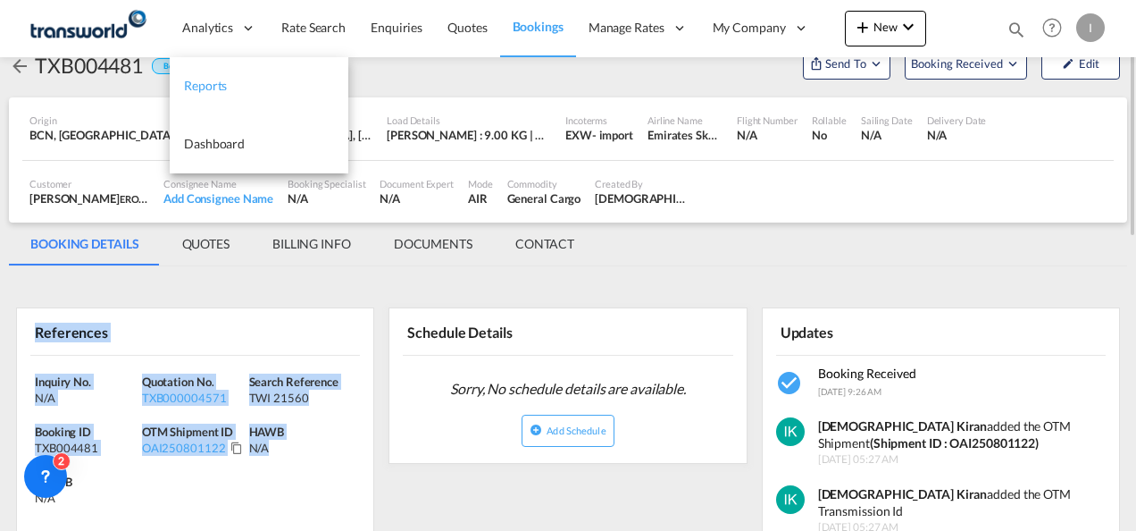
click at [209, 98] on link "Reports" at bounding box center [259, 86] width 179 height 58
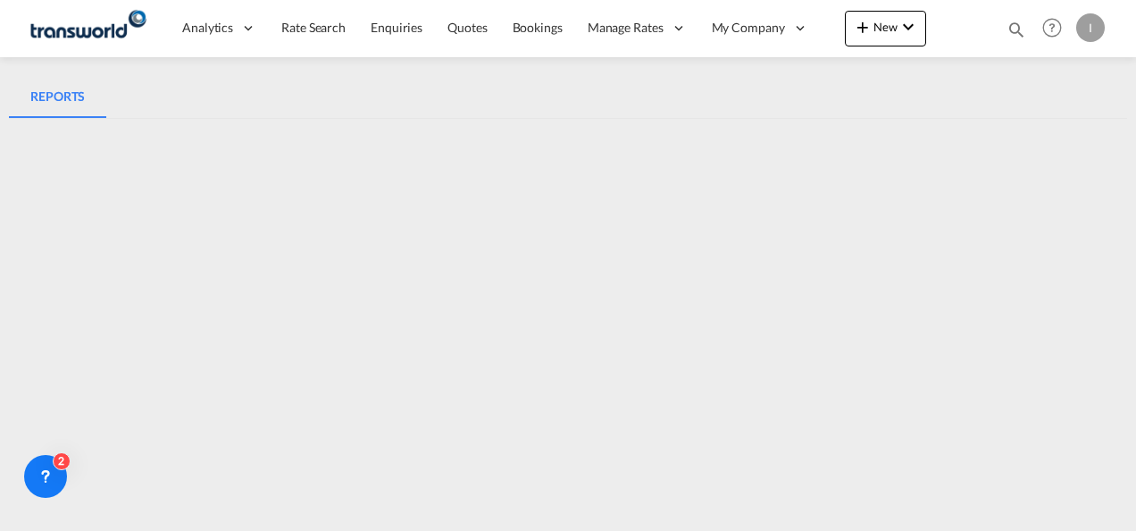
click at [366, 102] on md-tabs-canvas "REPORTS REPORTS" at bounding box center [568, 96] width 1118 height 43
